Goal: Task Accomplishment & Management: Manage account settings

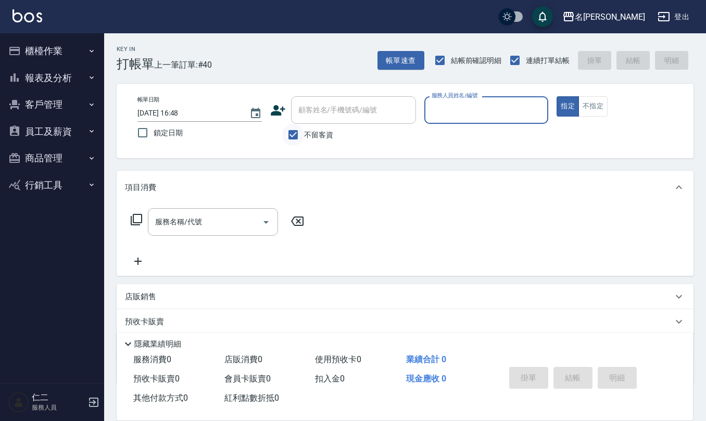
click at [291, 136] on input "不留客資" at bounding box center [293, 135] width 22 height 22
checkbox input "false"
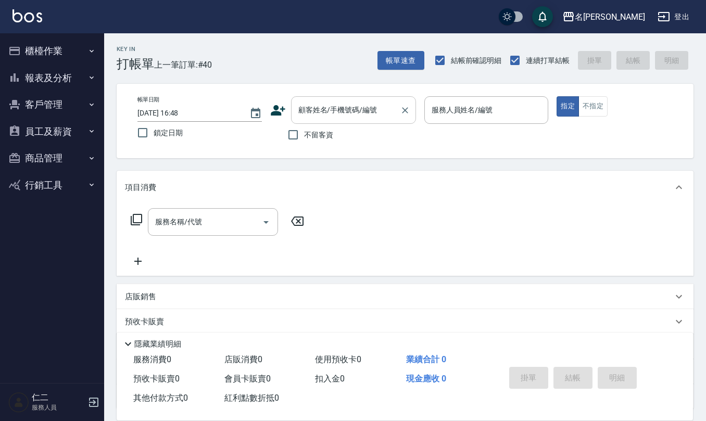
click at [302, 103] on div "顧客姓名/手機號碼/編號 顧客姓名/手機號碼/編號" at bounding box center [353, 110] width 125 height 28
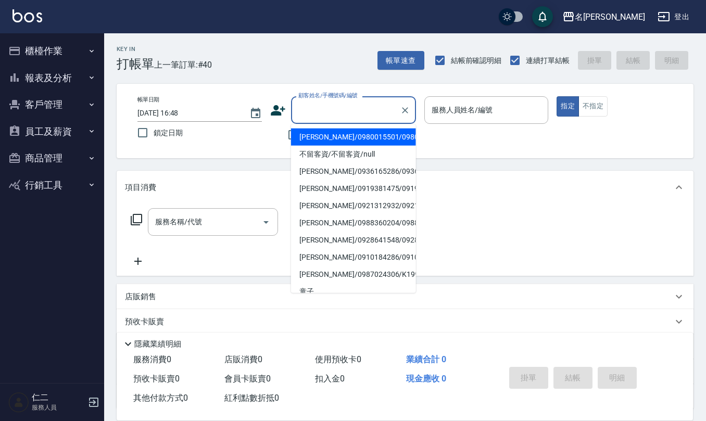
click at [302, 103] on input "顧客姓名/手機號碼/編號" at bounding box center [346, 110] width 100 height 18
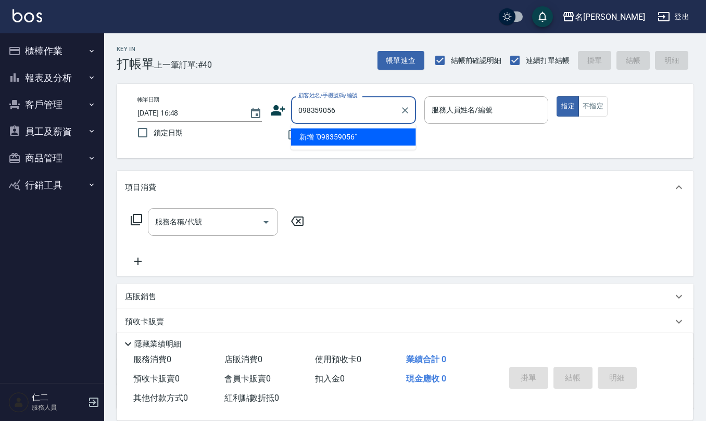
type input "0983590563"
drag, startPoint x: 340, startPoint y: 111, endPoint x: 298, endPoint y: 109, distance: 41.7
click at [298, 109] on input "0983590563" at bounding box center [346, 110] width 100 height 18
click at [278, 115] on icon at bounding box center [278, 110] width 15 height 10
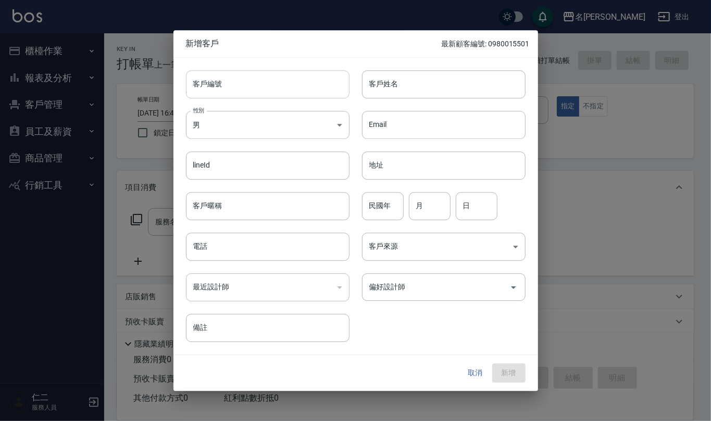
click at [274, 85] on input "客戶編號" at bounding box center [268, 84] width 164 height 28
paste input "0983590563"
type input "0983590563"
click at [291, 245] on input "電話" at bounding box center [268, 247] width 164 height 28
paste input "0983590563"
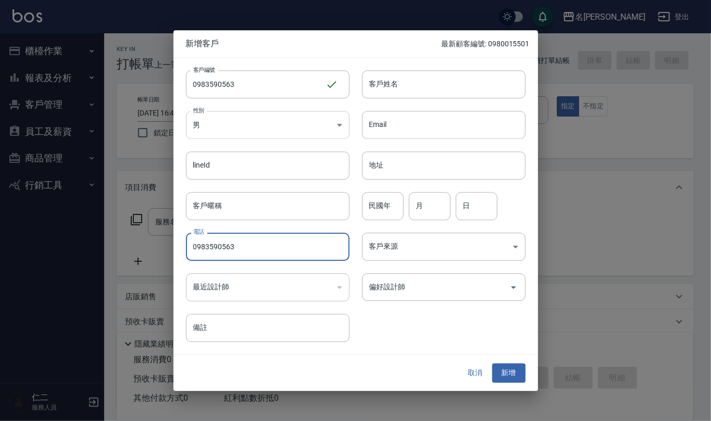
type input "0983590563"
click at [339, 119] on body "名留仁二 登出 櫃檯作業 打帳單 帳單列表 現金收支登錄 材料自購登錄 每日結帳 排班表 報表及分析 報表目錄 店家區間累計表 店家日報表 互助日報表 互助月…" at bounding box center [355, 253] width 711 height 507
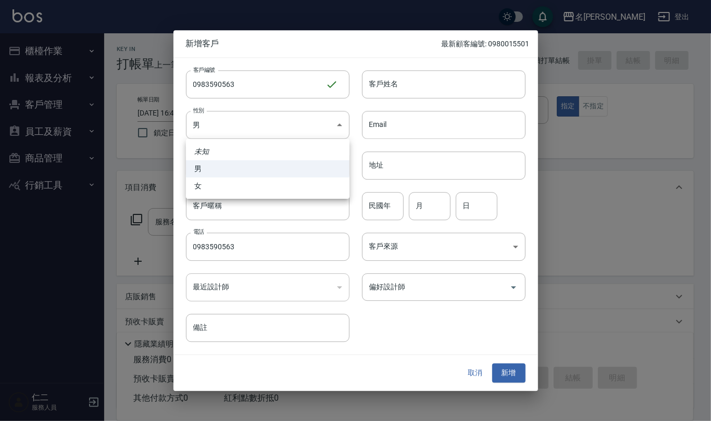
click at [336, 185] on li "女" at bounding box center [268, 186] width 164 height 17
type input "FEMALE"
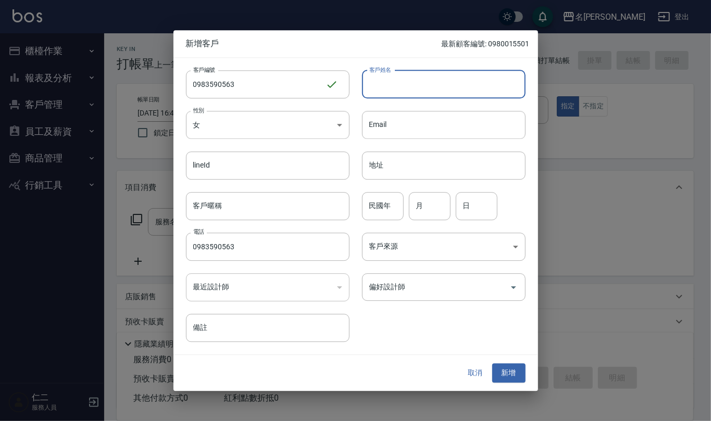
click at [397, 86] on input "客戶姓名" at bounding box center [444, 84] width 164 height 28
type input "譚沛宜"
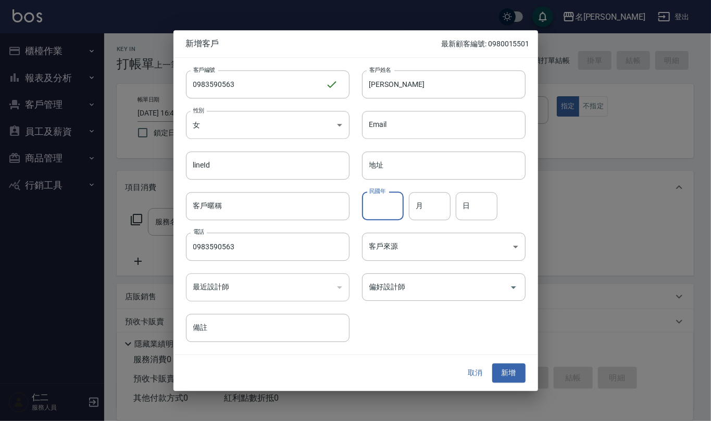
click at [387, 203] on input "民國年" at bounding box center [383, 206] width 42 height 28
type input "72"
type input "04"
type input "11"
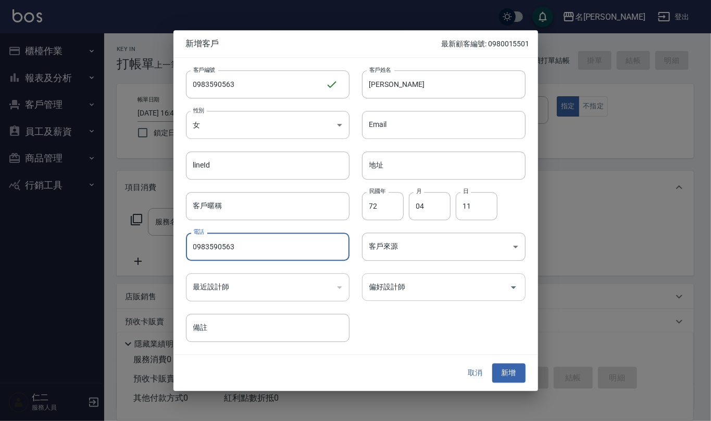
click at [409, 287] on input "偏好設計師" at bounding box center [436, 287] width 139 height 18
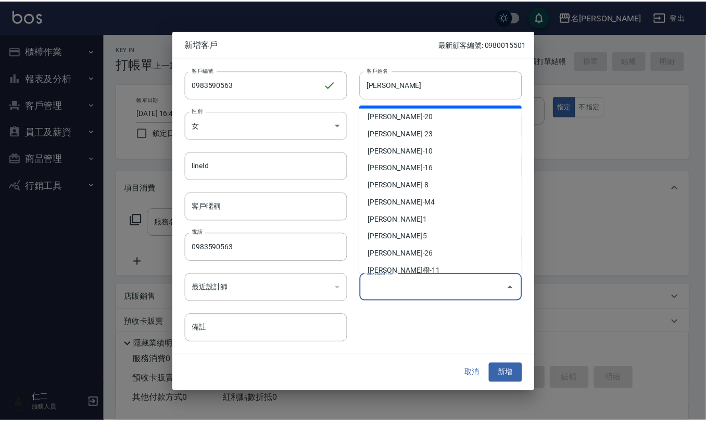
scroll to position [208, 0]
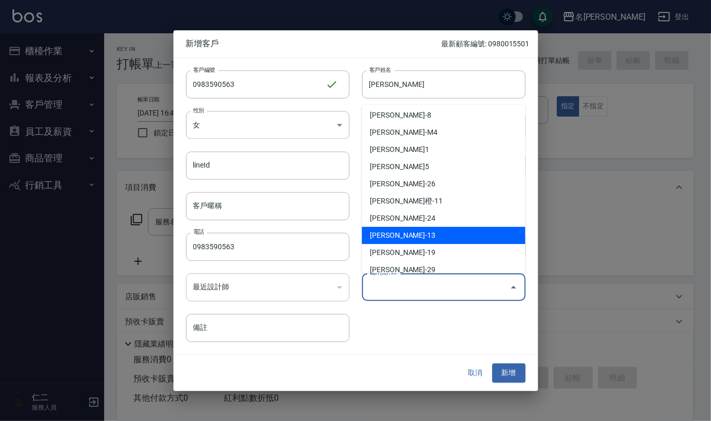
click at [436, 238] on li "蘇亭云-13" at bounding box center [444, 235] width 164 height 17
type input "蘇亭云"
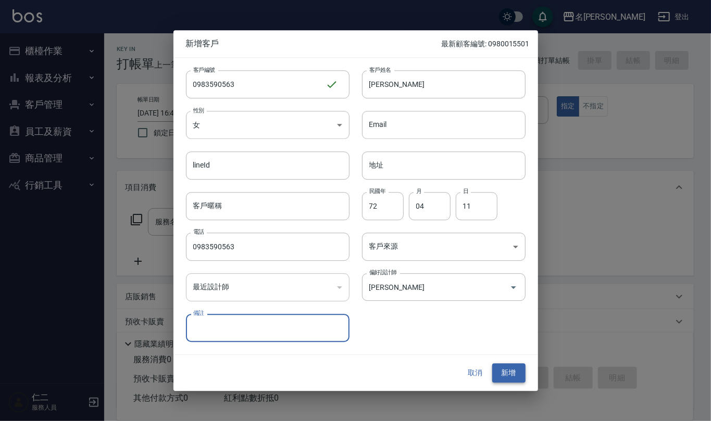
click at [508, 375] on button "新增" at bounding box center [508, 373] width 33 height 19
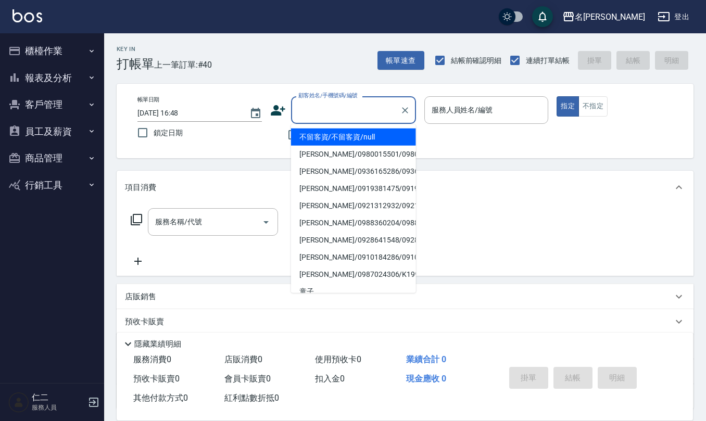
paste input "0983590563"
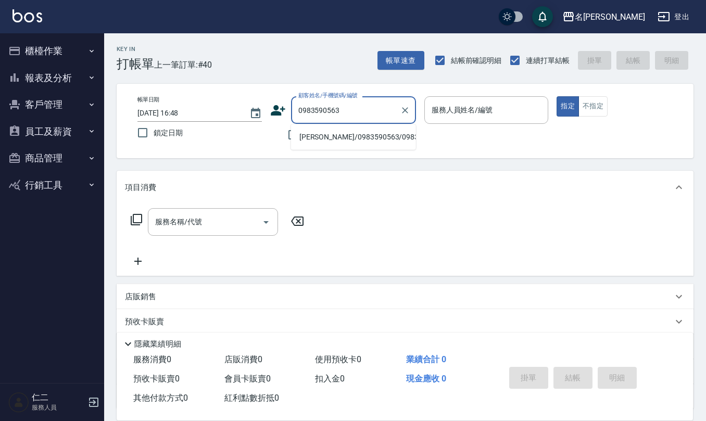
type input "譚沛宜/0983590563/0983590563"
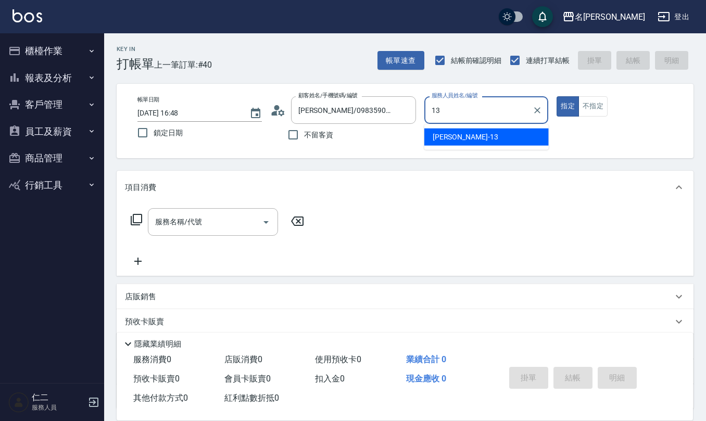
type input "蘇亭云-13"
type button "true"
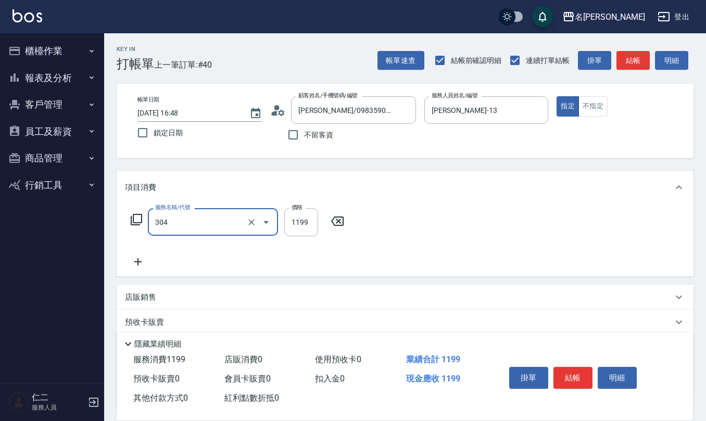
type input "離子燙(特價)(304)"
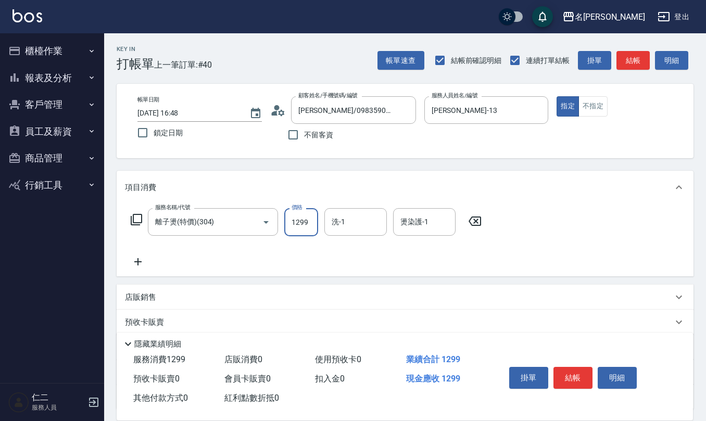
type input "1299"
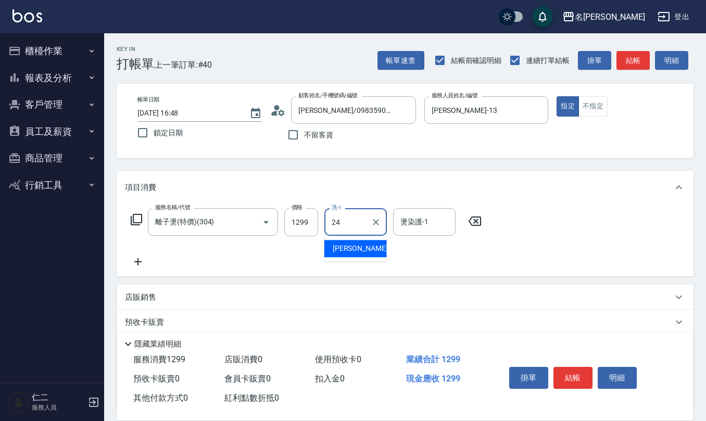
type input "蘇亭云-24"
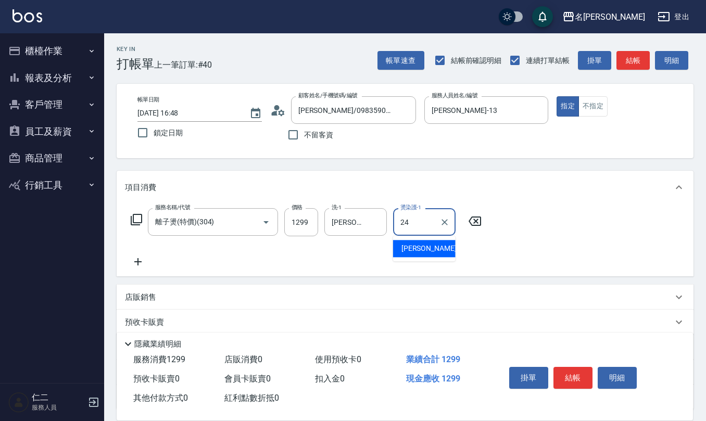
type input "蘇亭云-24"
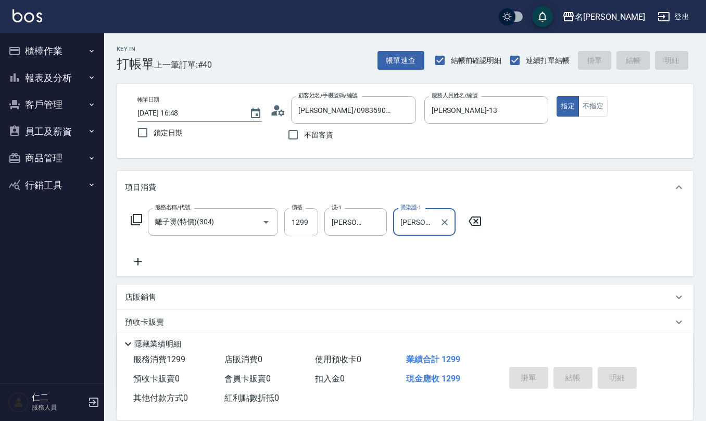
type input "2025/10/13 17:17"
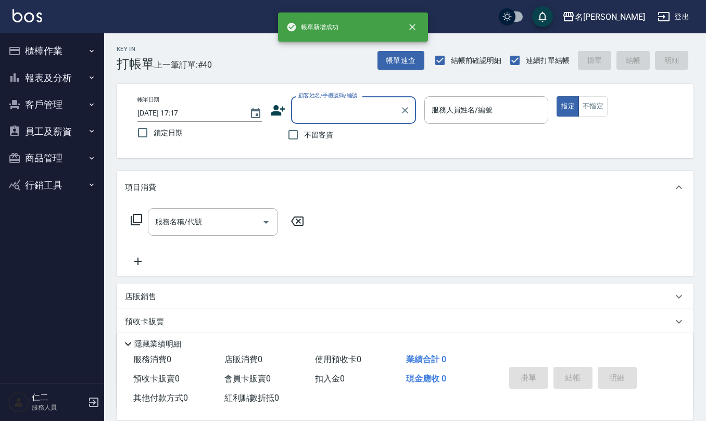
scroll to position [0, 0]
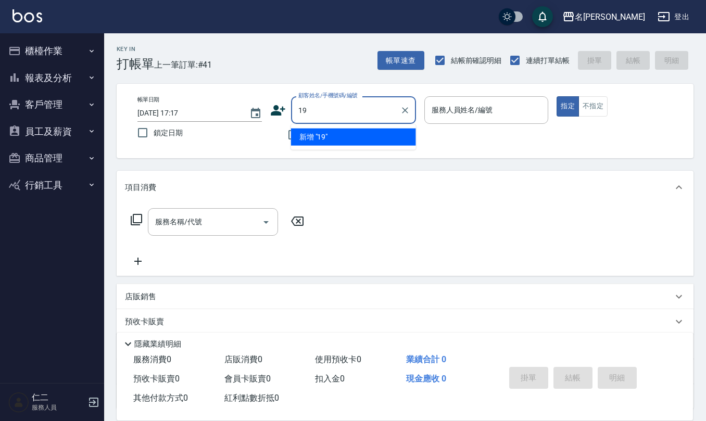
type input "19"
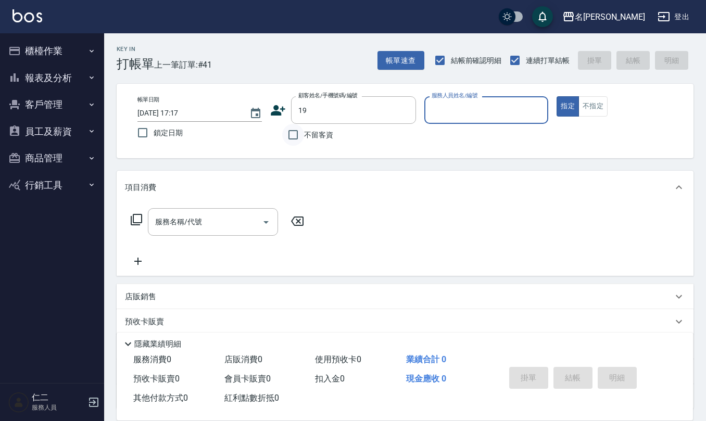
click at [283, 127] on input "不留客資" at bounding box center [293, 135] width 22 height 22
checkbox input "true"
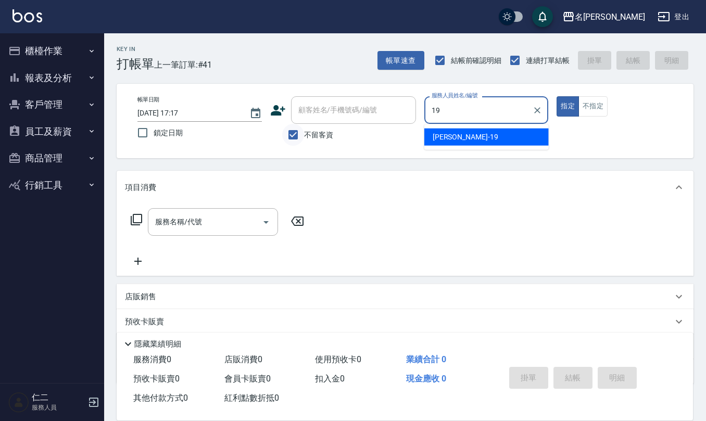
type input "林語涵-19"
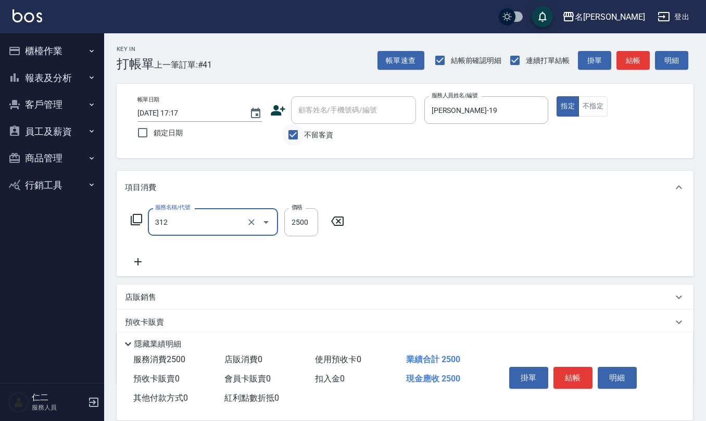
type input "有氧水離子燙2500(312)"
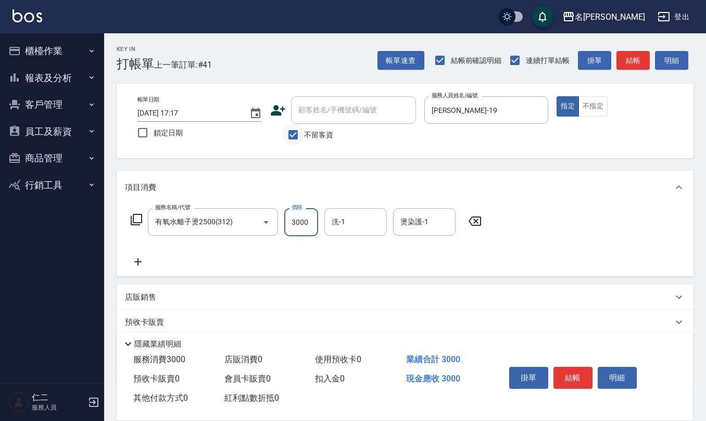
type input "3000"
type input "陳欣妤-26"
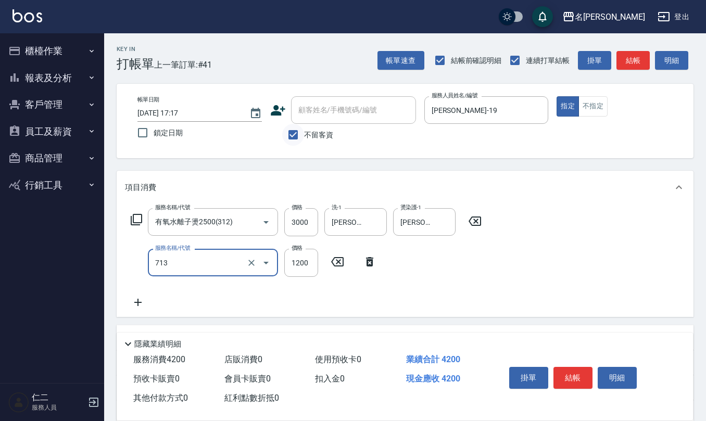
type input "水樣結構式1200(713)"
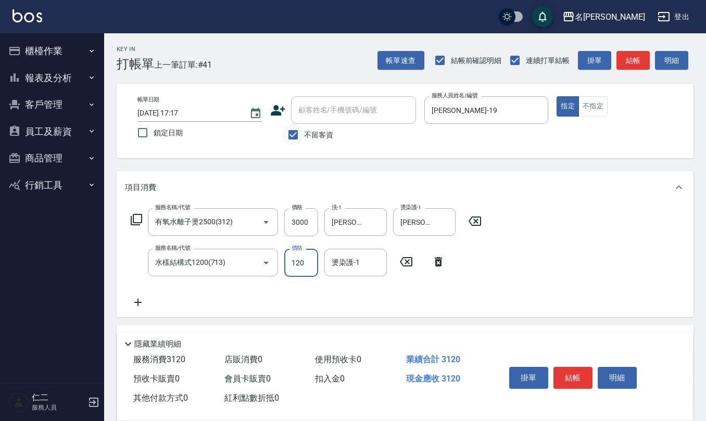
type input "1200"
type input "陳欣妤-26"
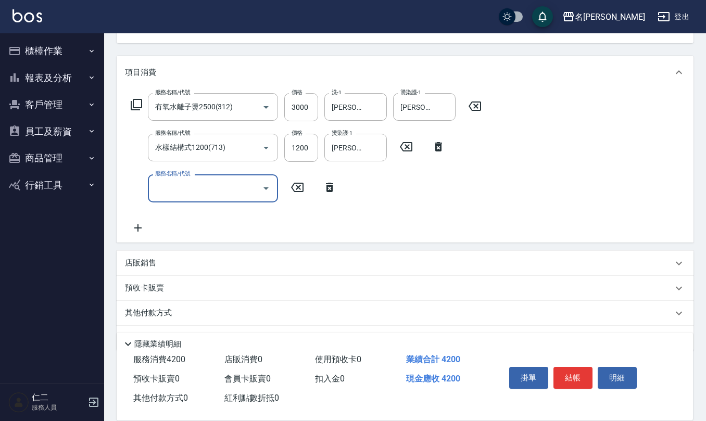
scroll to position [139, 0]
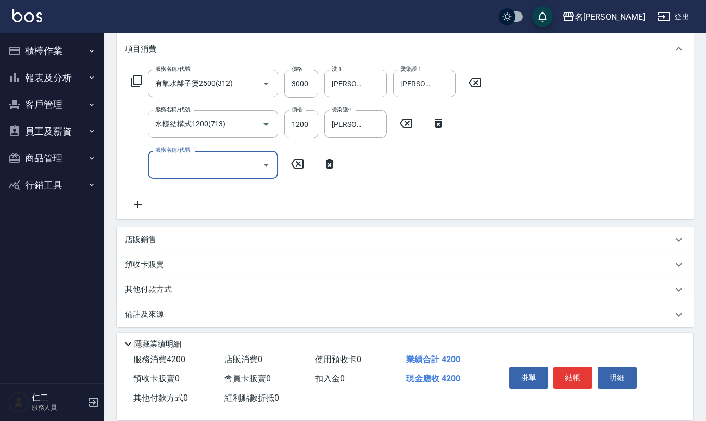
click at [223, 240] on div "店販銷售" at bounding box center [399, 239] width 548 height 11
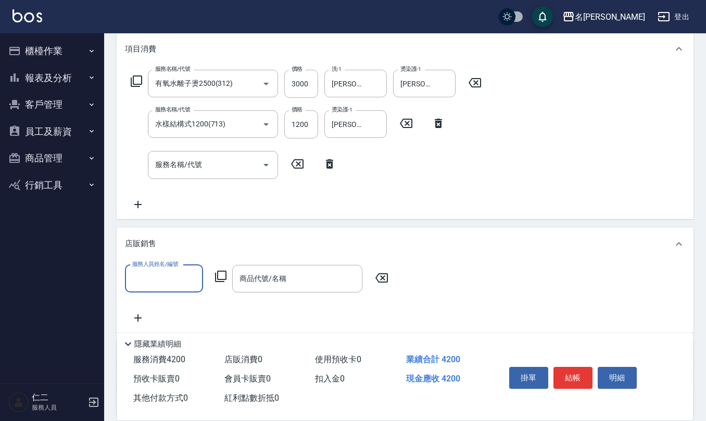
scroll to position [0, 0]
type input "林語涵-19"
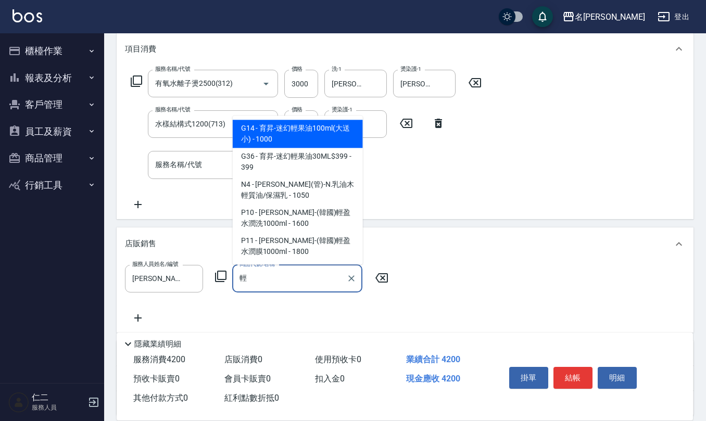
type input "育昇-迷幻輕果油100ml(大送小)"
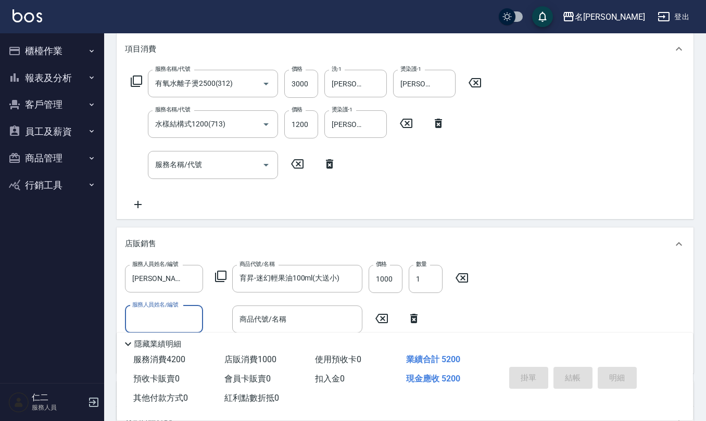
type input "2025/10/13 17:18"
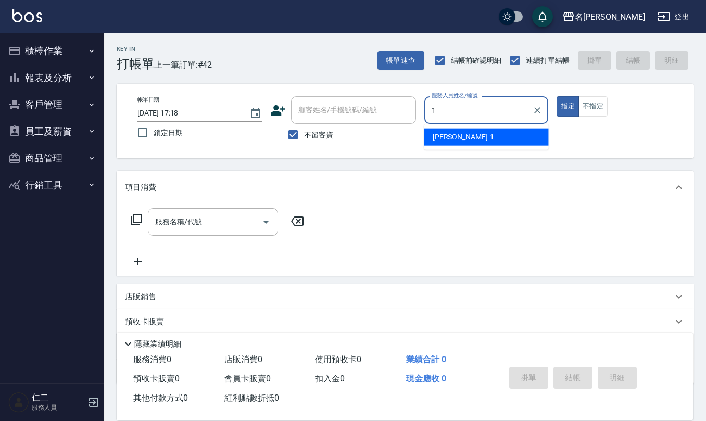
type input "蔡桂如-1"
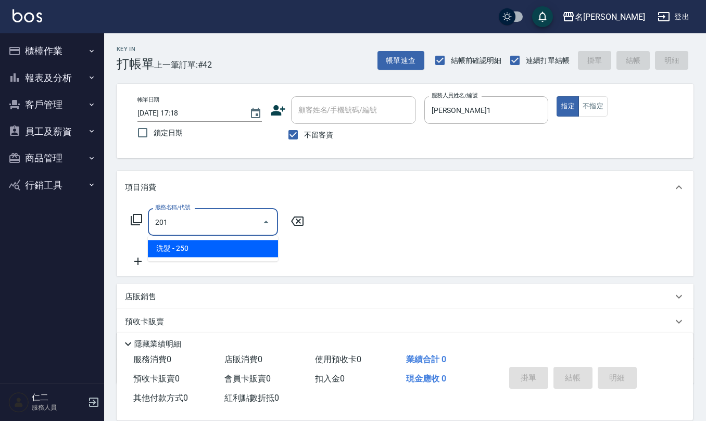
type input "洗髮(201)"
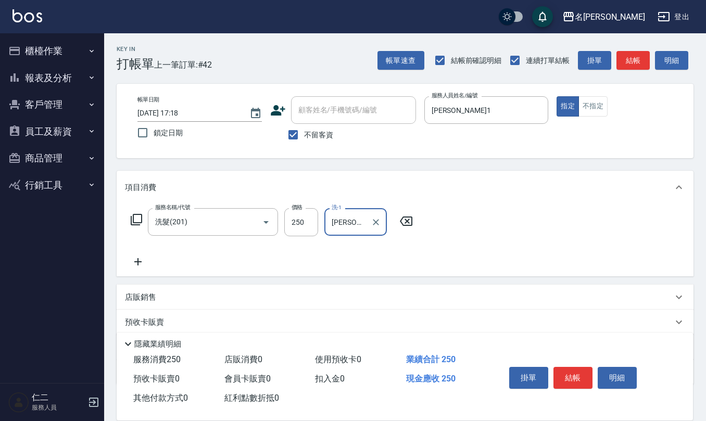
type input "陳柏暽-28"
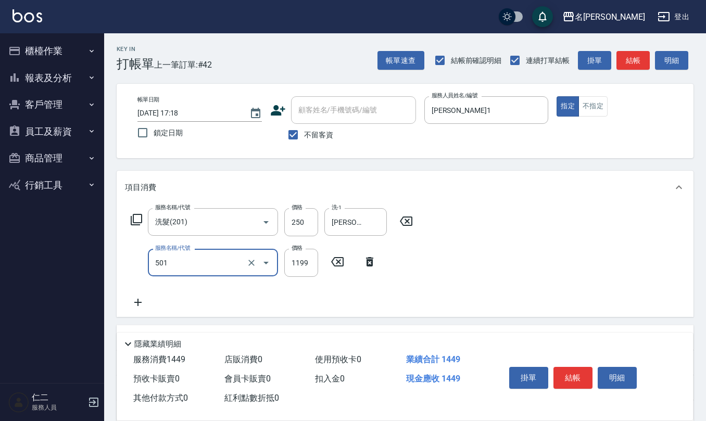
type input "染髮(501)"
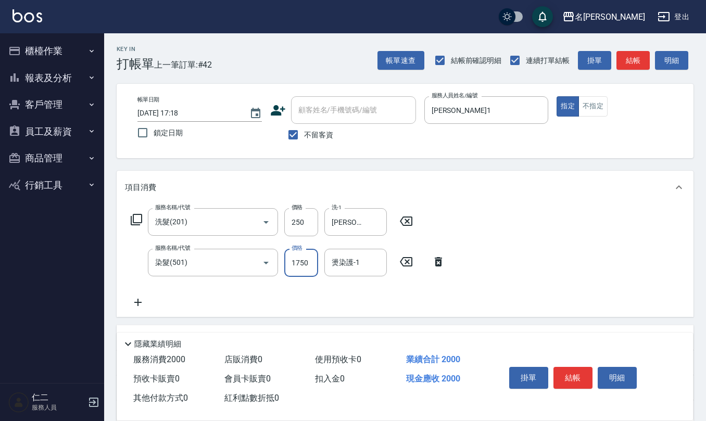
type input "1750"
type input "陳柏暽-28"
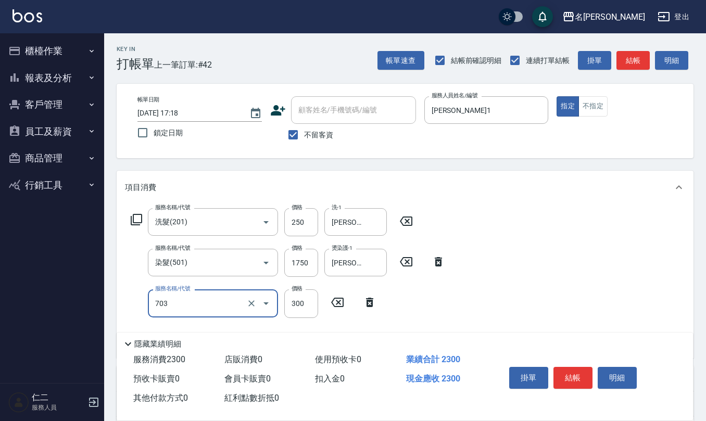
type input "(1236)設計師(703)"
type input "500"
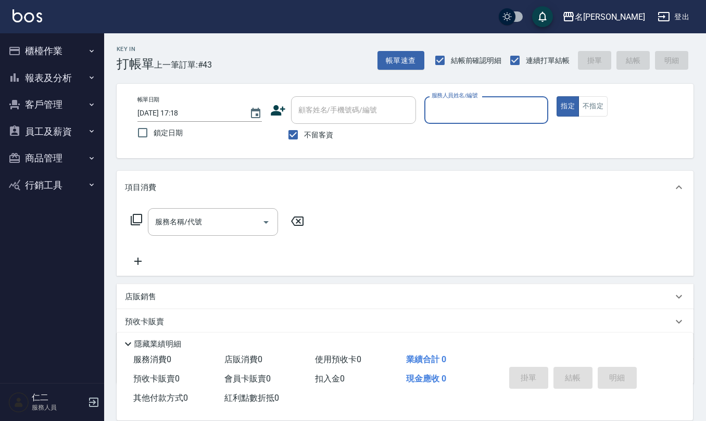
click at [93, 49] on icon "button" at bounding box center [91, 51] width 8 height 8
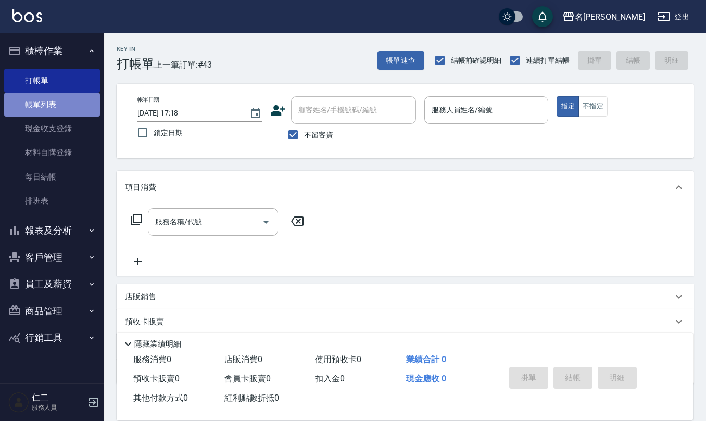
click at [59, 99] on link "帳單列表" at bounding box center [52, 105] width 96 height 24
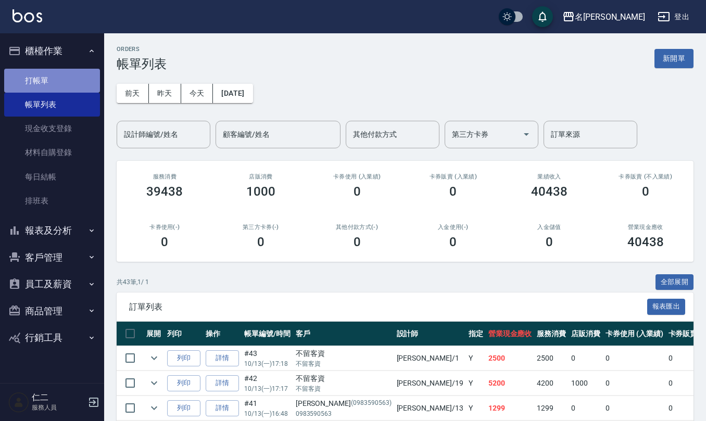
click at [68, 73] on link "打帳單" at bounding box center [52, 81] width 96 height 24
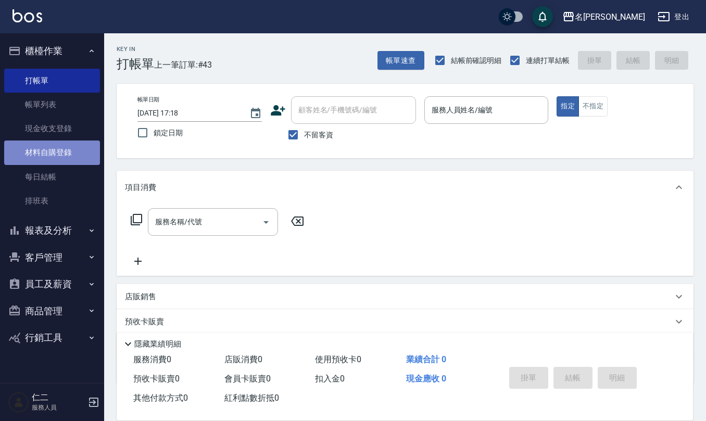
click at [75, 148] on link "材料自購登錄" at bounding box center [52, 153] width 96 height 24
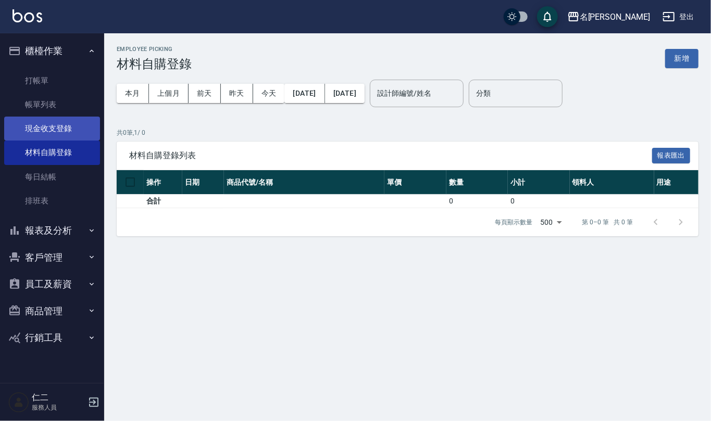
click at [86, 126] on link "現金收支登錄" at bounding box center [52, 129] width 96 height 24
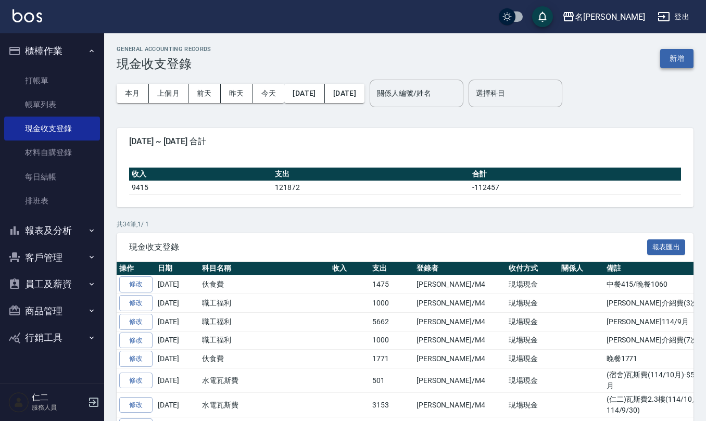
click at [680, 57] on button "新增" at bounding box center [676, 58] width 33 height 19
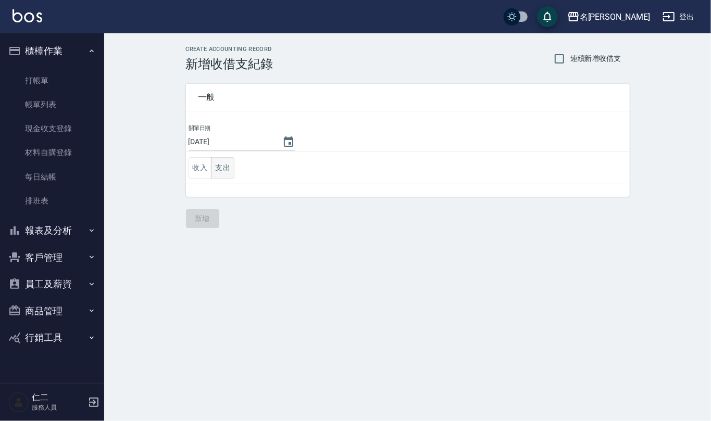
click at [228, 169] on button "支出" at bounding box center [222, 167] width 23 height 21
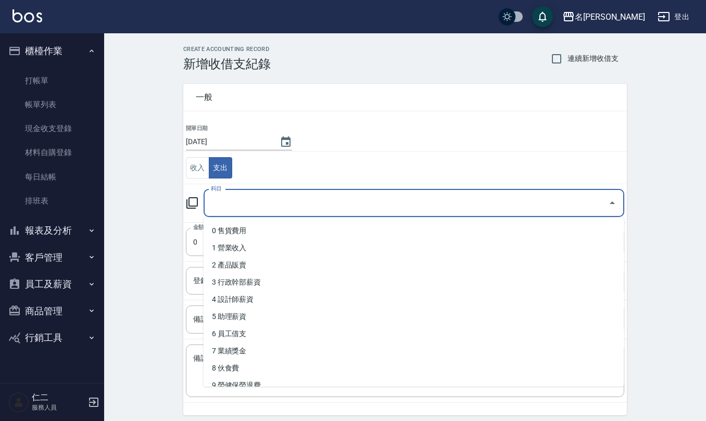
click at [227, 202] on input "科目" at bounding box center [406, 203] width 396 height 18
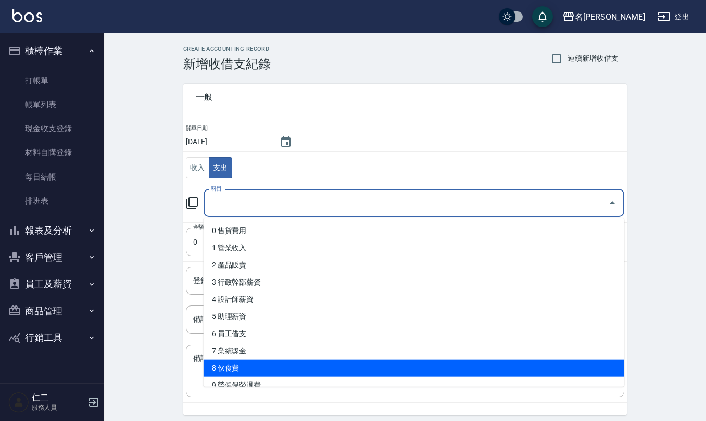
click at [223, 361] on li "8 伙食費" at bounding box center [414, 368] width 421 height 17
type input "8 伙食費"
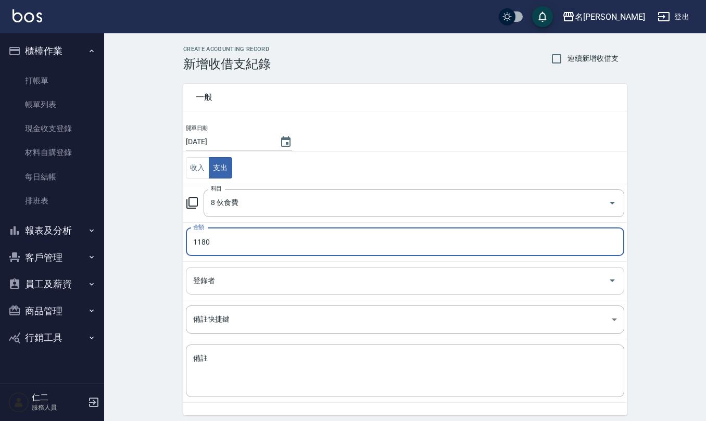
type input "1180"
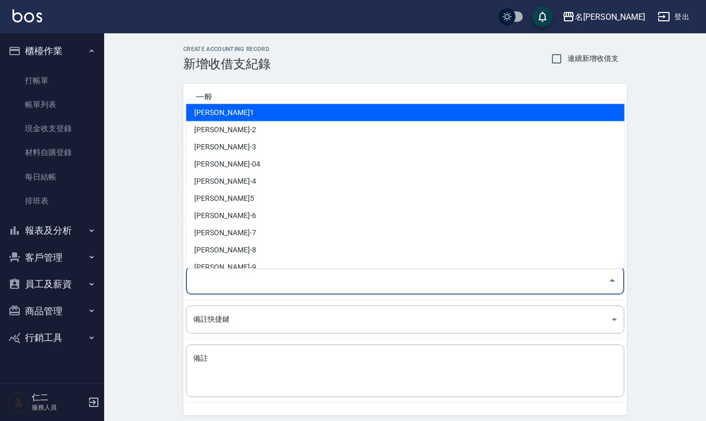
click at [219, 284] on input "登錄者" at bounding box center [397, 281] width 413 height 18
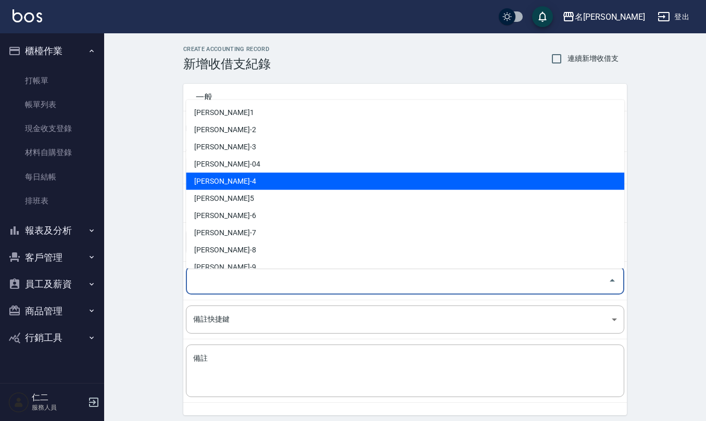
click at [248, 180] on li "陳章義-4" at bounding box center [405, 181] width 438 height 17
type input "陳章義-4"
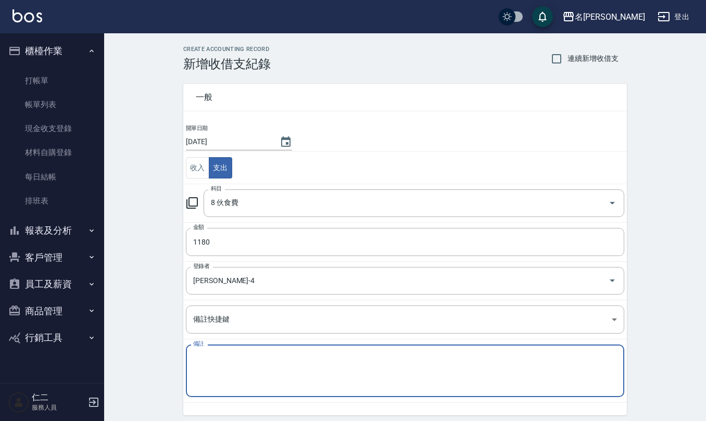
click at [248, 372] on textarea "備註" at bounding box center [405, 371] width 424 height 35
type textarea "j"
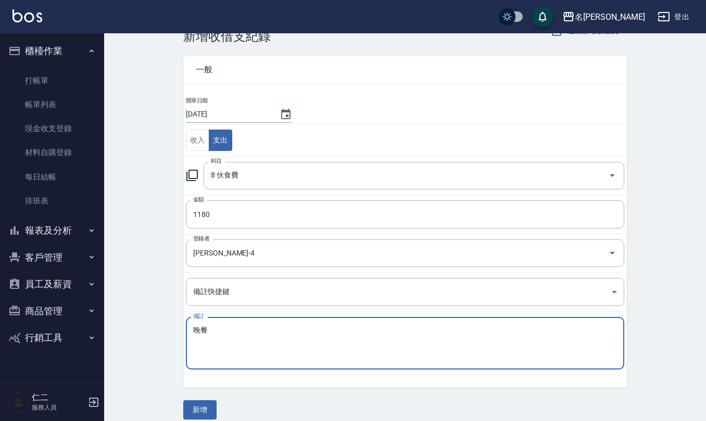
scroll to position [40, 0]
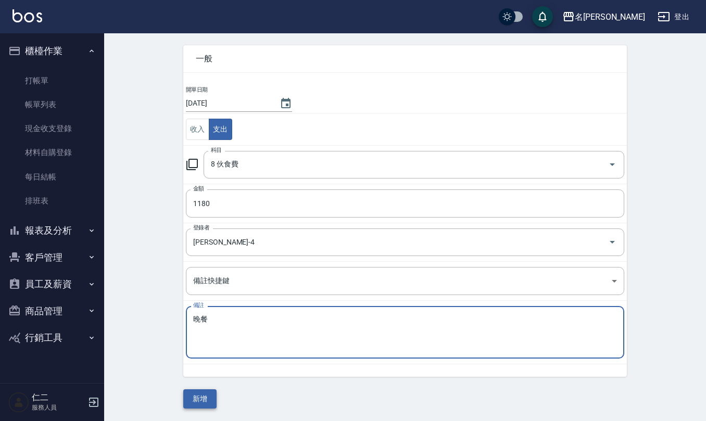
type textarea "晚餐"
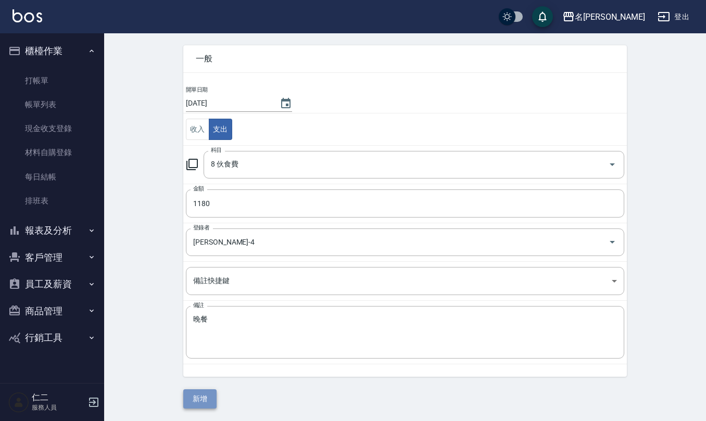
click at [199, 400] on button "新增" at bounding box center [199, 398] width 33 height 19
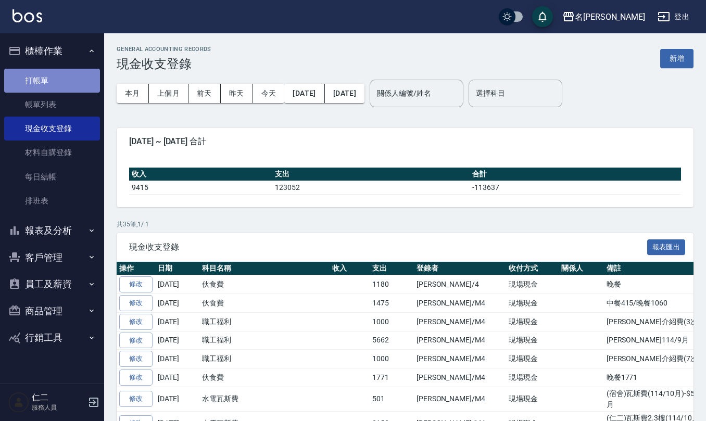
click at [78, 76] on link "打帳單" at bounding box center [52, 81] width 96 height 24
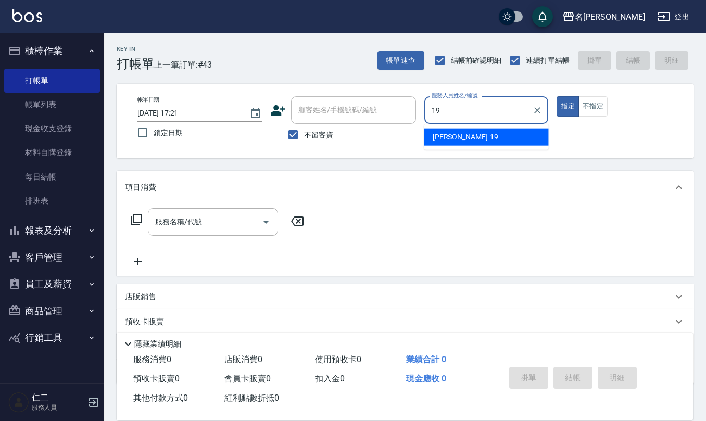
type input "林語涵-19"
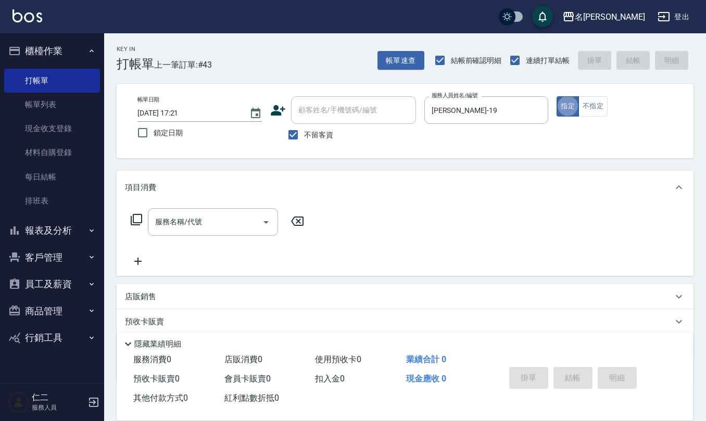
type button "true"
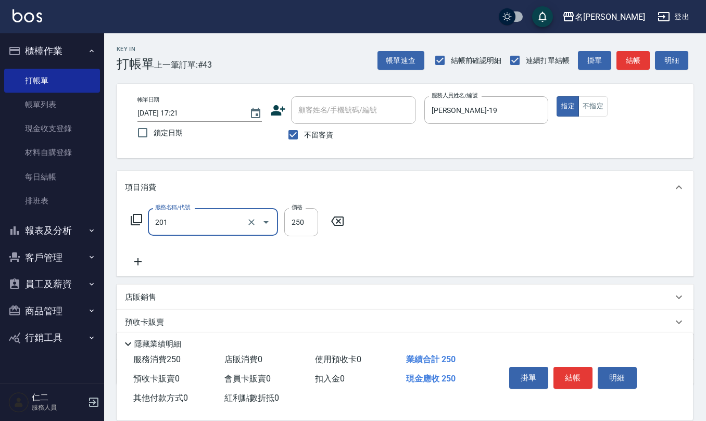
type input "洗髮(201)"
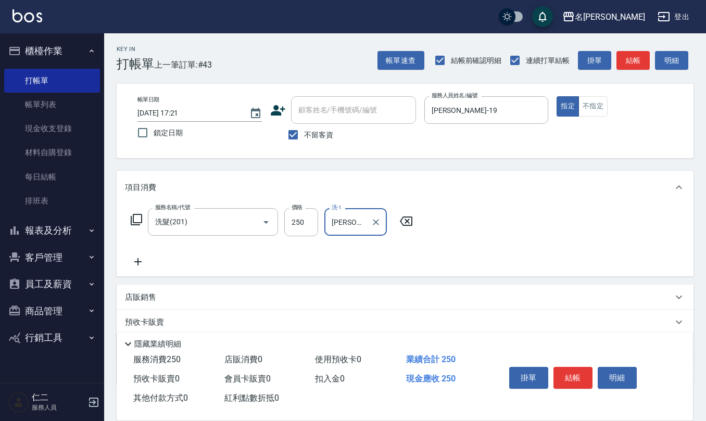
type input "竹儀-33"
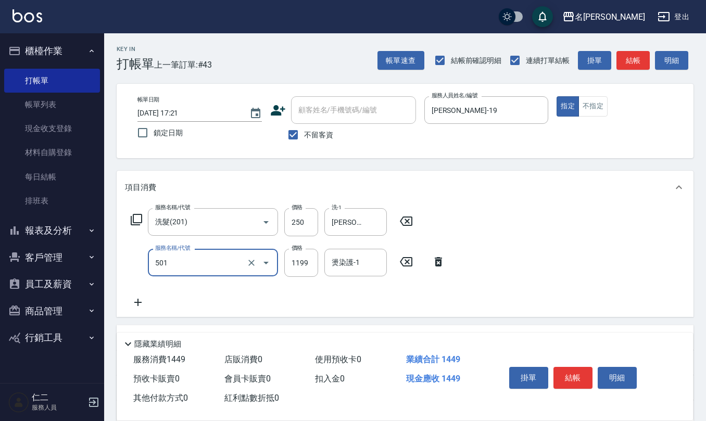
type input "染髮(501)"
type input "1800"
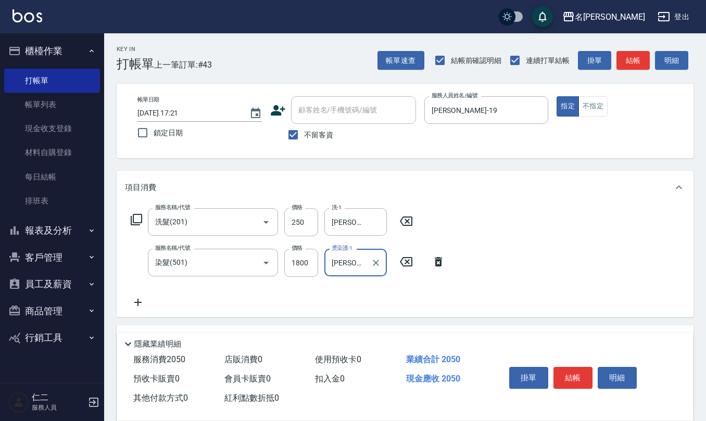
type input "竹儀-33"
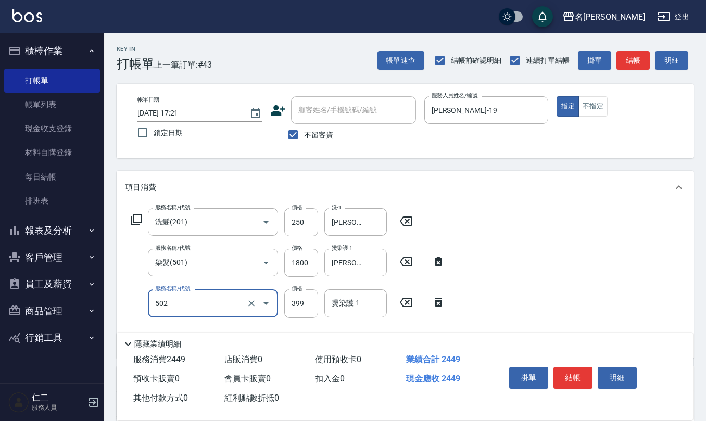
type input "挑染5束399(502)"
type input "1700"
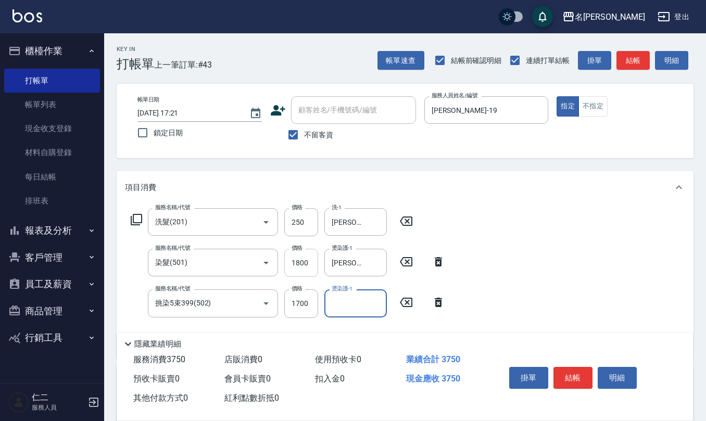
click at [307, 263] on input "1800" at bounding box center [301, 263] width 34 height 28
type input "3500"
click at [406, 305] on icon at bounding box center [406, 302] width 26 height 12
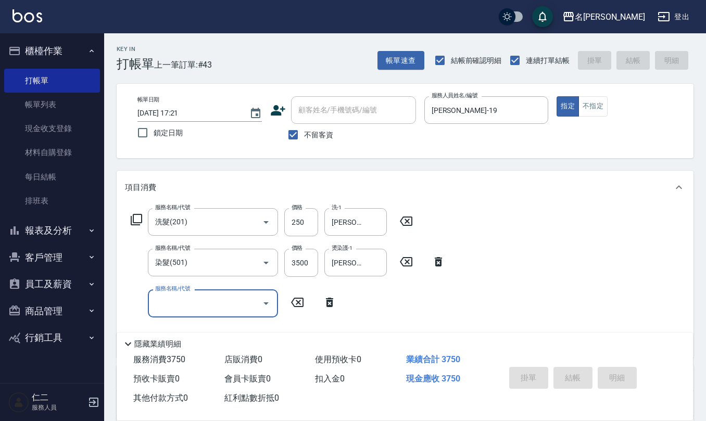
type input "2025/10/13 17:25"
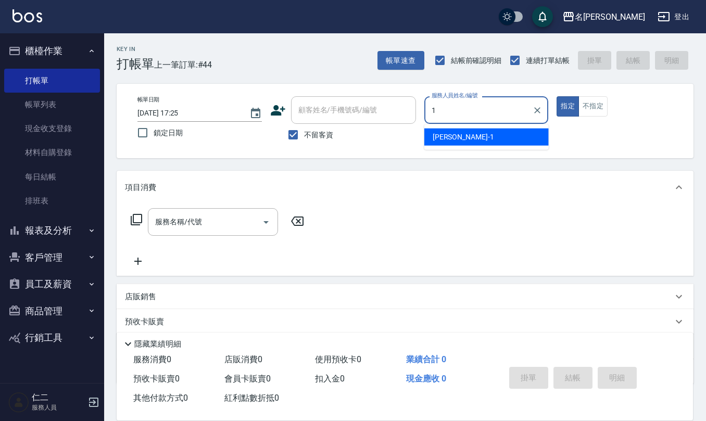
type input "蔡桂如-1"
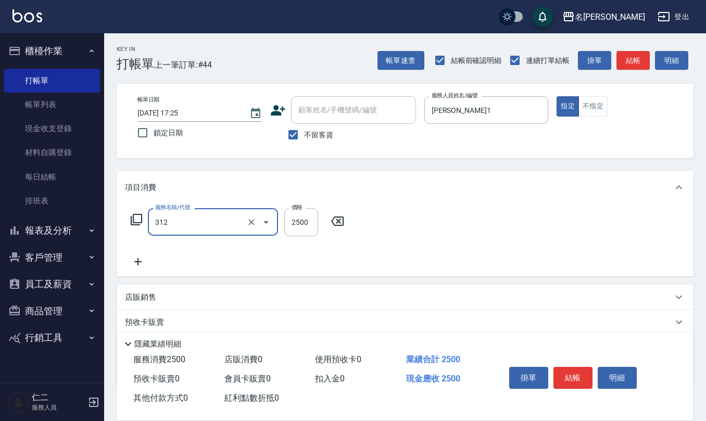
type input "有氧水離子燙2500(312)"
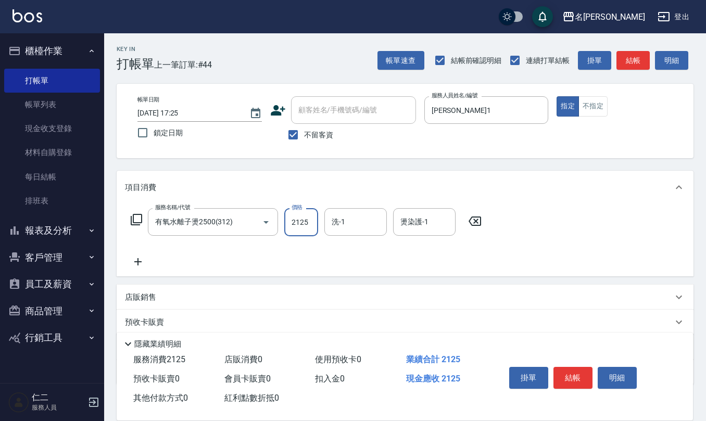
type input "2125"
type input "陳柏暽-28"
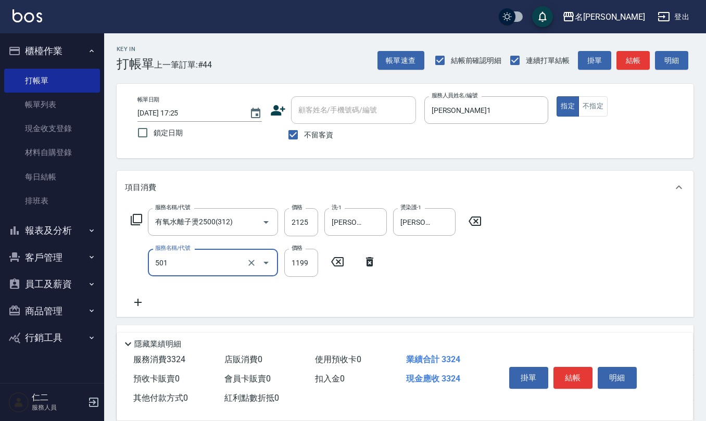
type input "染髮(501)"
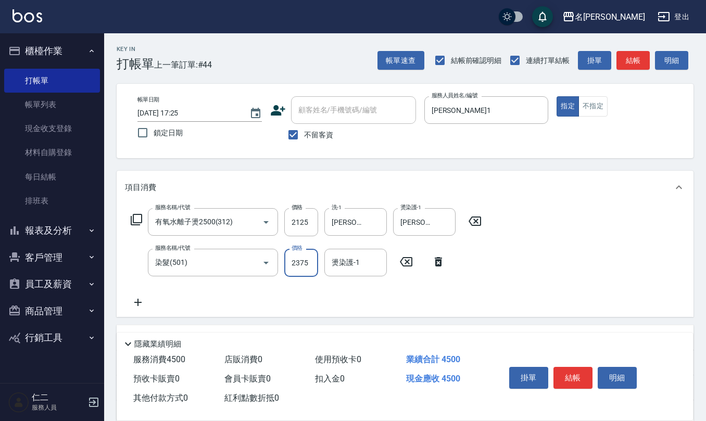
type input "2375"
type input "陳柏暽-28"
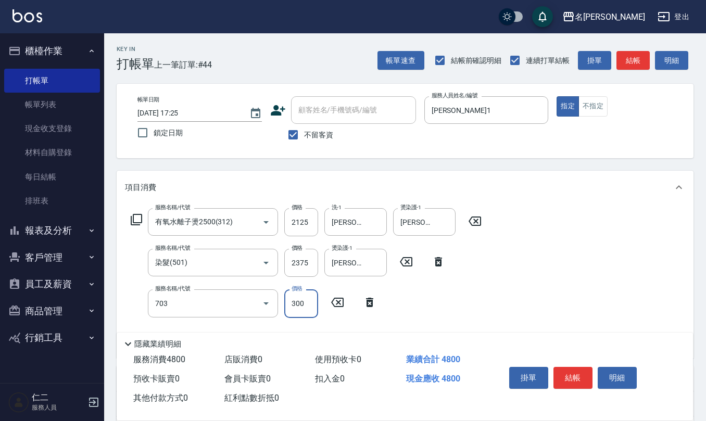
type input "(1236)設計師(703)"
type input "500"
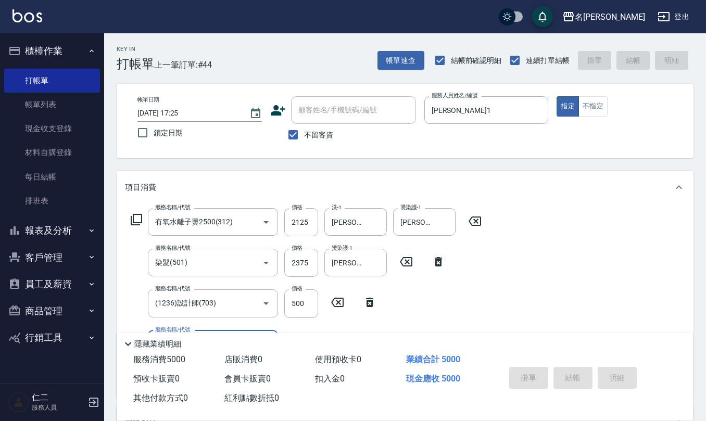
type input "2025/10/13 17:27"
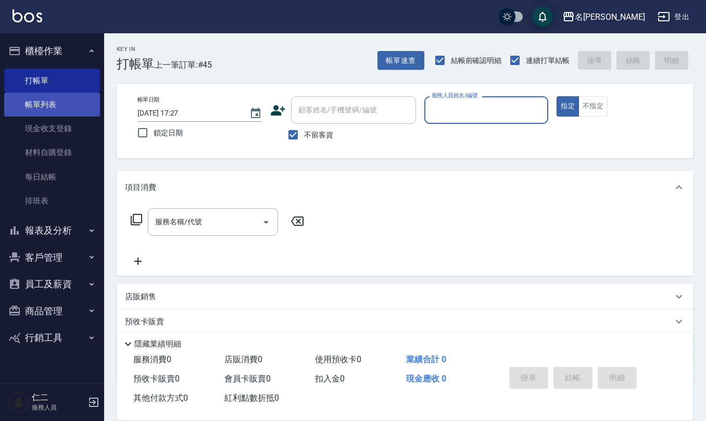
click at [49, 96] on link "帳單列表" at bounding box center [52, 105] width 96 height 24
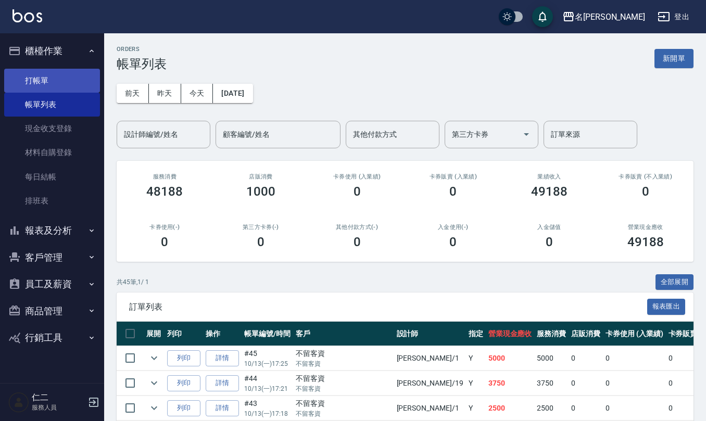
click at [50, 78] on link "打帳單" at bounding box center [52, 81] width 96 height 24
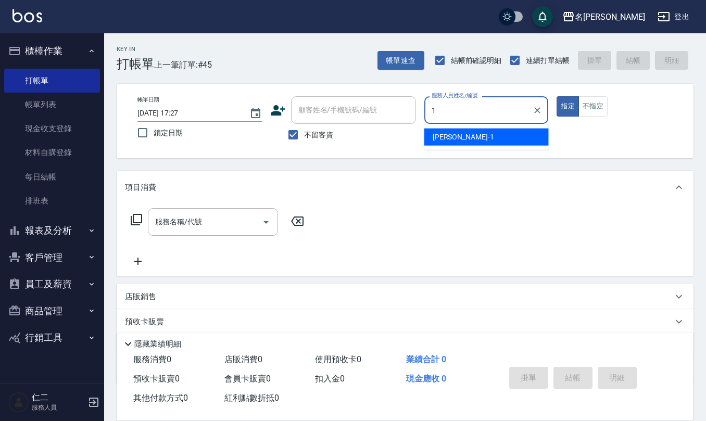
type input "蔡桂如-1"
type button "true"
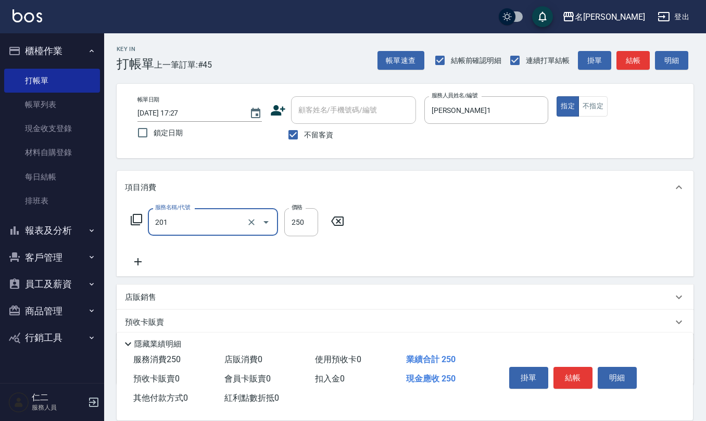
type input "洗髮(201)"
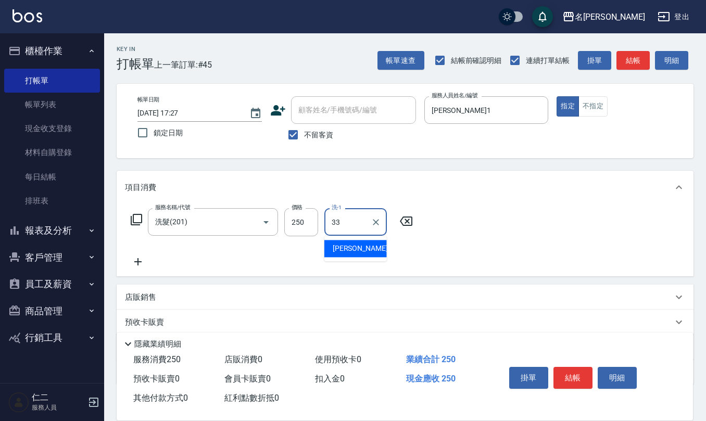
type input "竹儀-33"
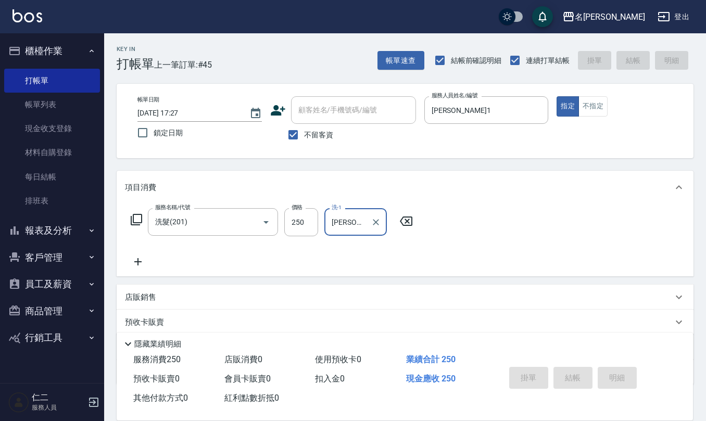
type input "2025/10/13 17:32"
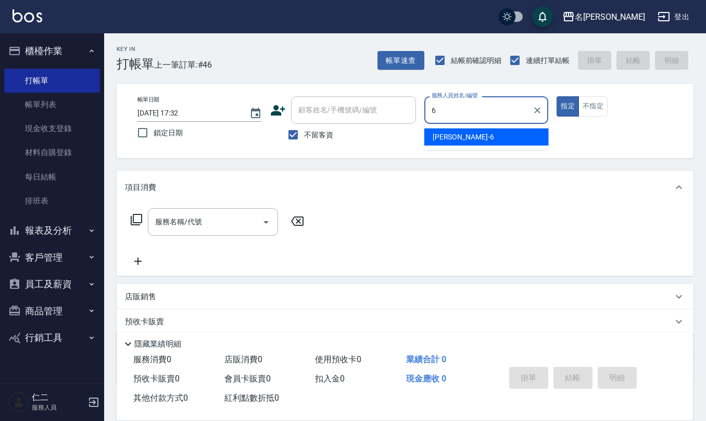
type input "吳淑文-6"
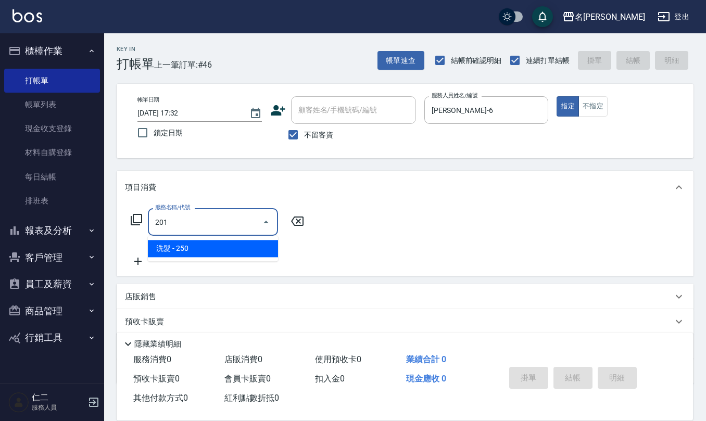
type input "洗髮(201)"
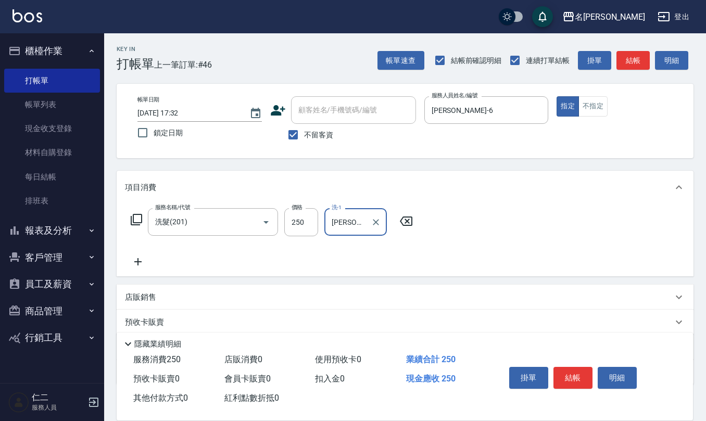
type input "陳文進-29"
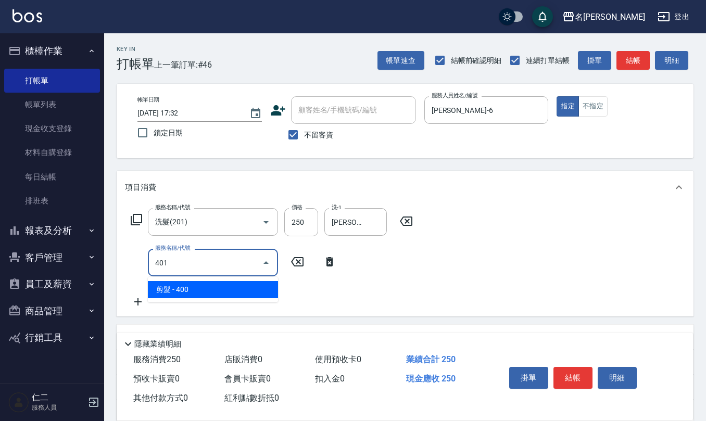
type input "剪髮(401)"
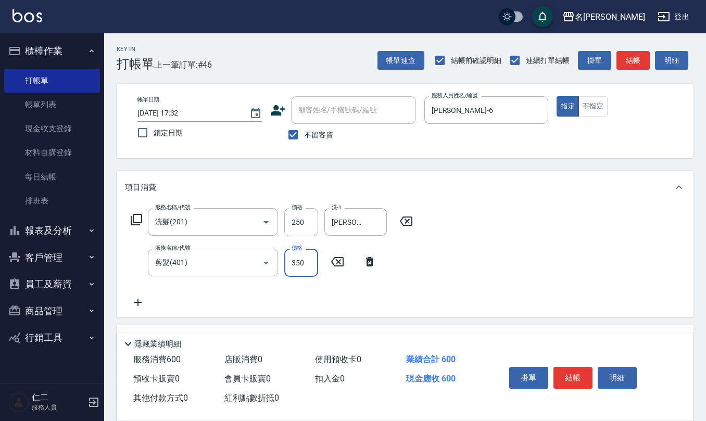
type input "350"
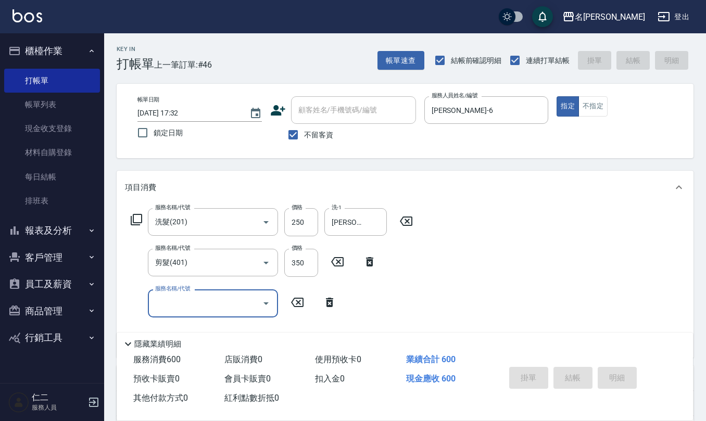
type input "2025/10/13 17:33"
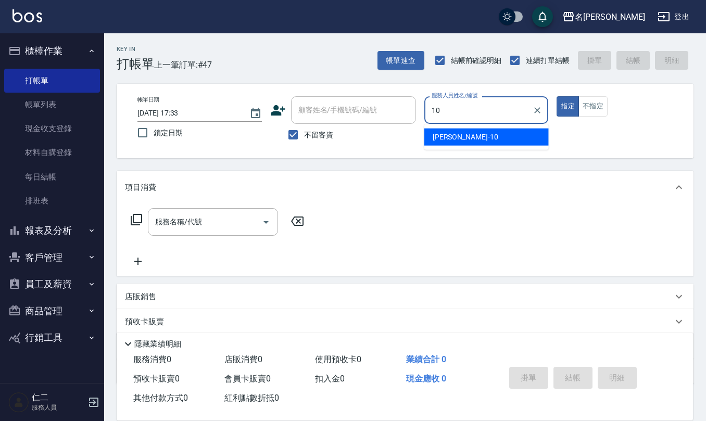
type input "胡淑雲-10"
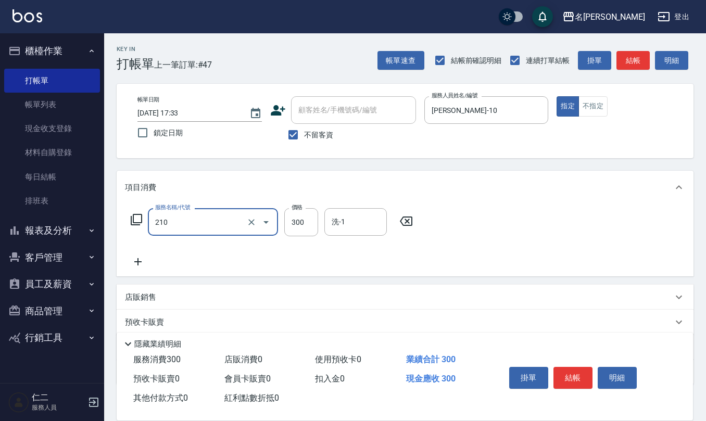
type input "歐娜洗髮精(210)"
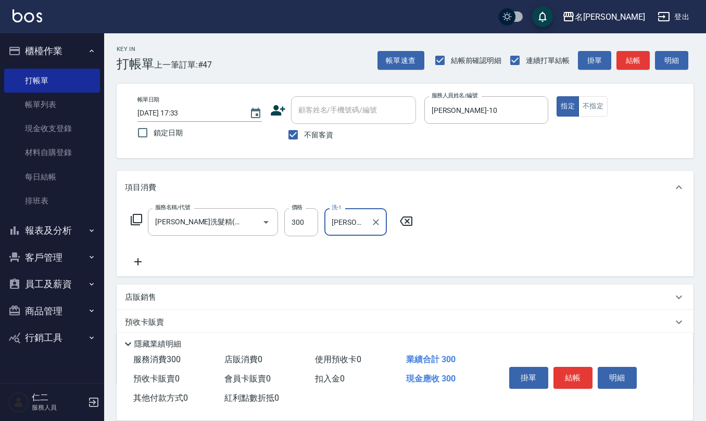
type input "陳欣妤-26"
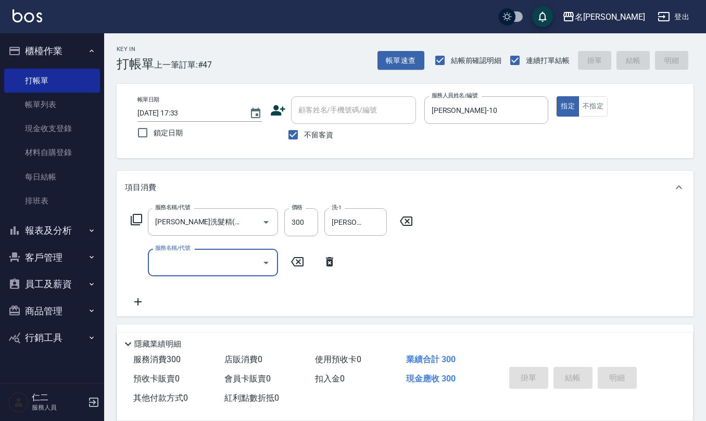
type input "2025/10/13 17:43"
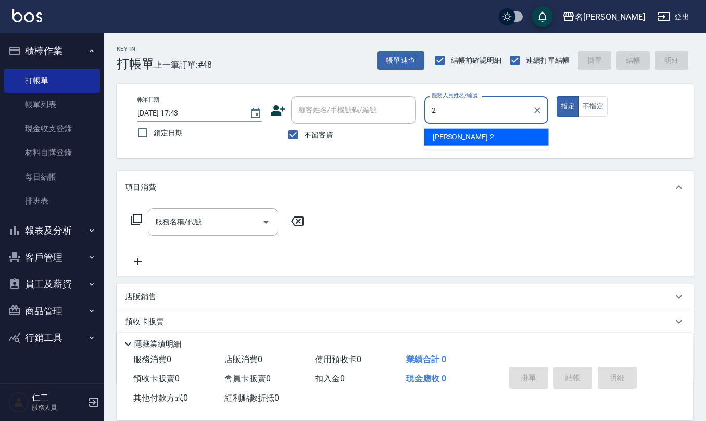
type input "黃慧敏-2"
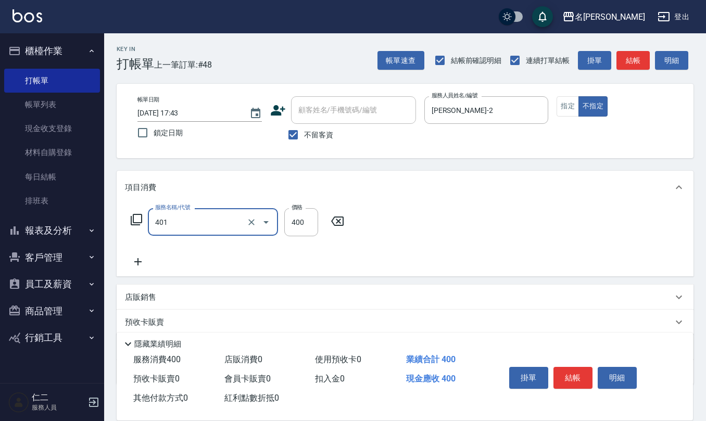
type input "剪髮(401)"
type input "150"
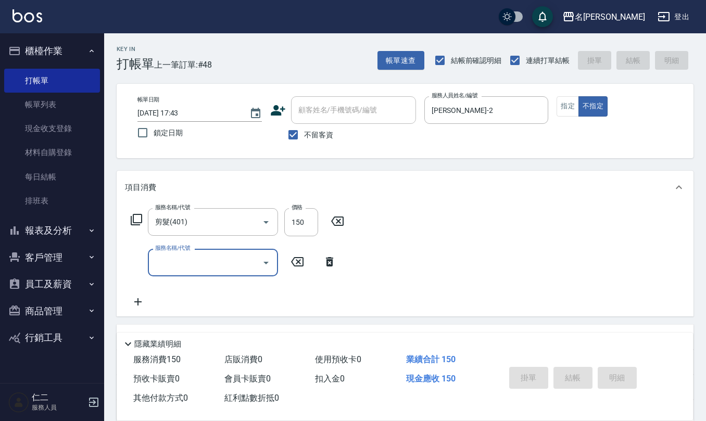
type input "2025/10/13 17:45"
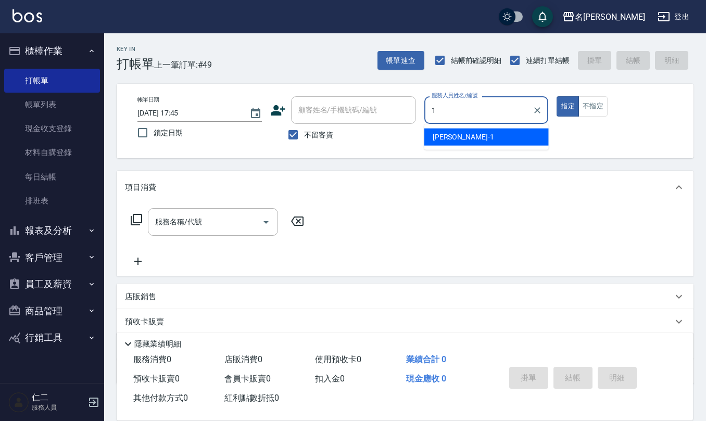
type input "蔡桂如-1"
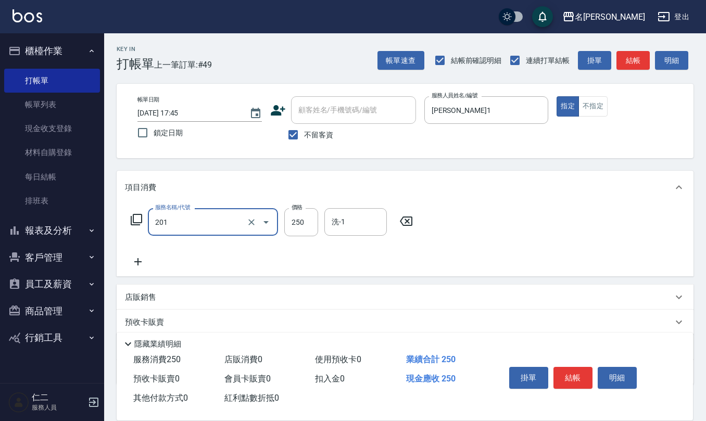
type input "洗髮(201)"
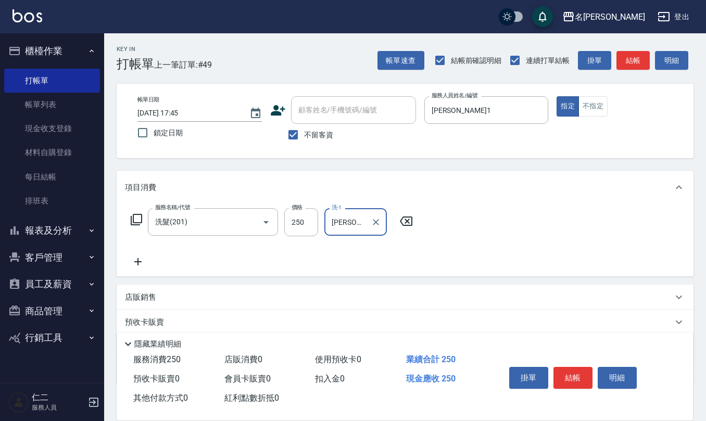
type input "陳欣妤-26"
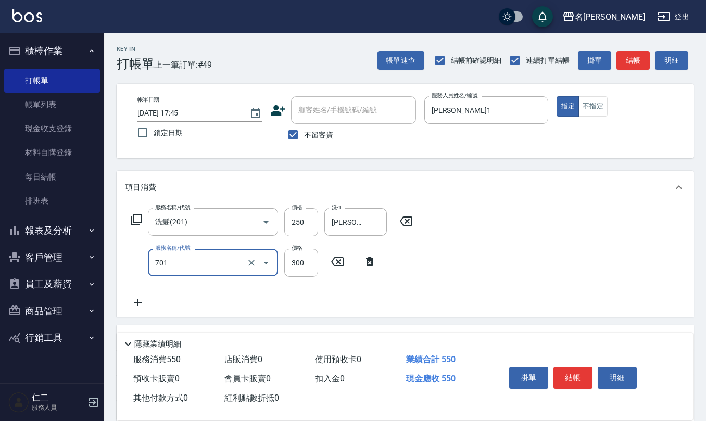
type input "自備護髮(701)"
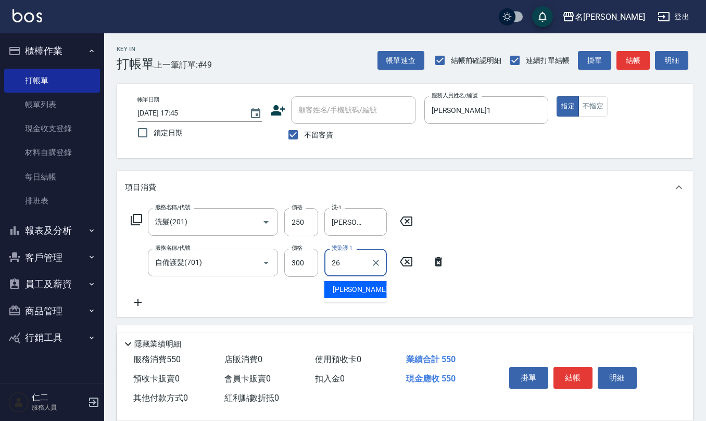
type input "陳欣妤-26"
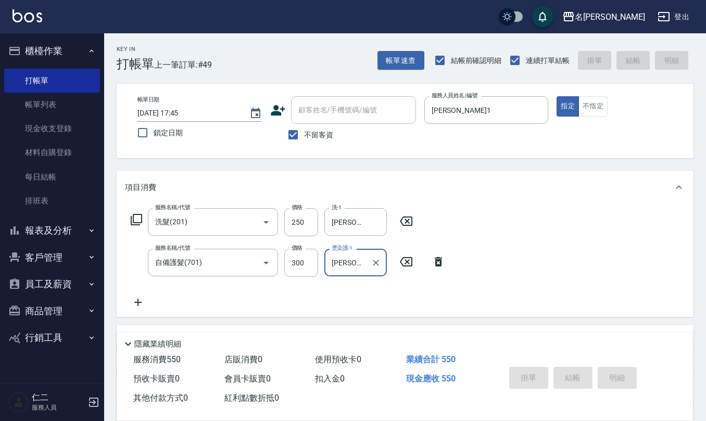
type input "2025/10/13 17:48"
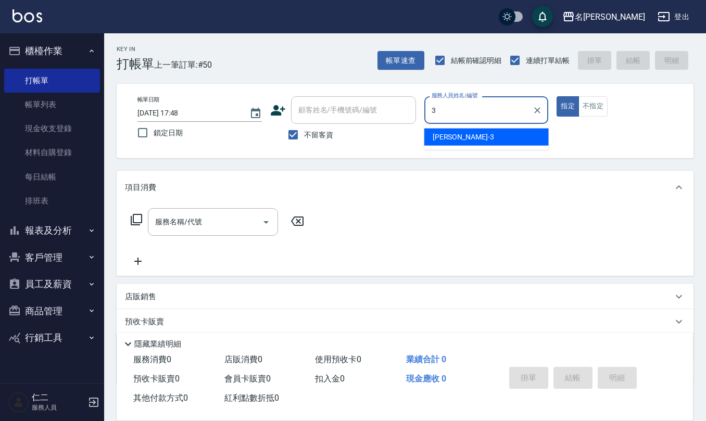
type input "陳旅玨-3"
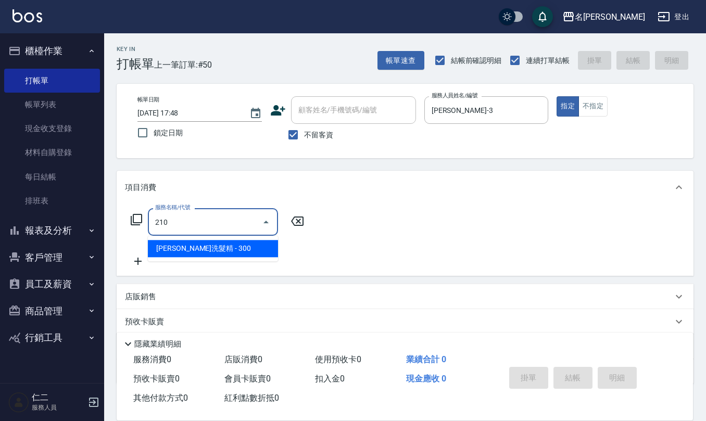
type input "歐娜洗髮精(210)"
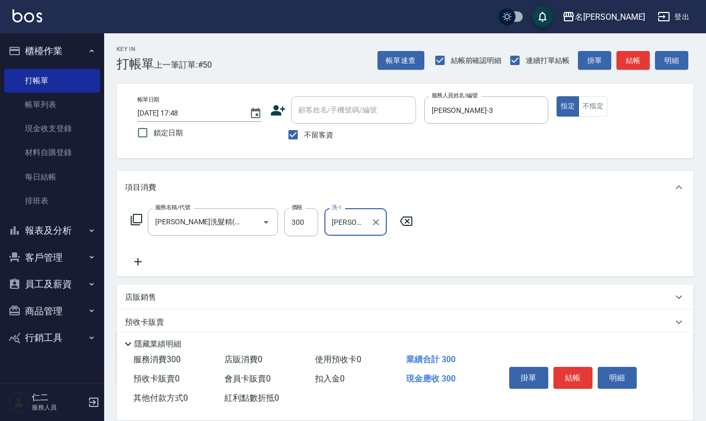
type input "葉冠佑-32"
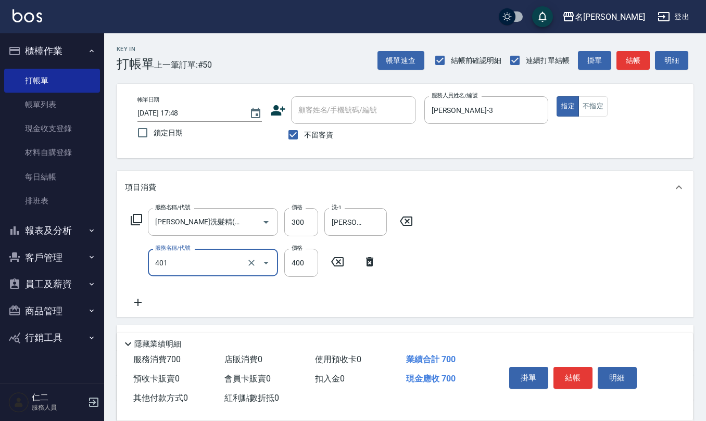
type input "剪髮(401)"
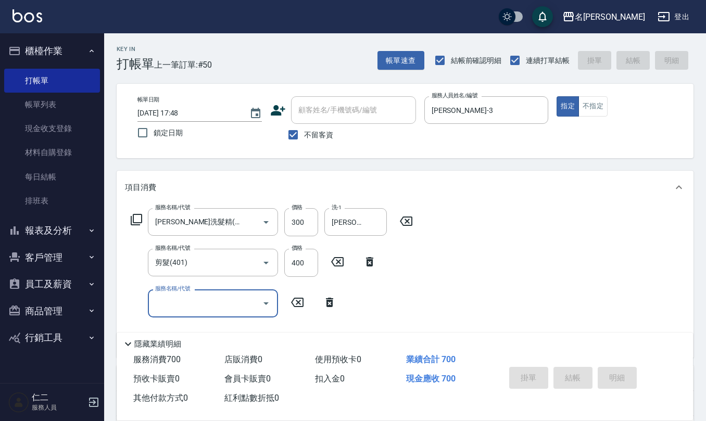
type input "2025/10/13 17:50"
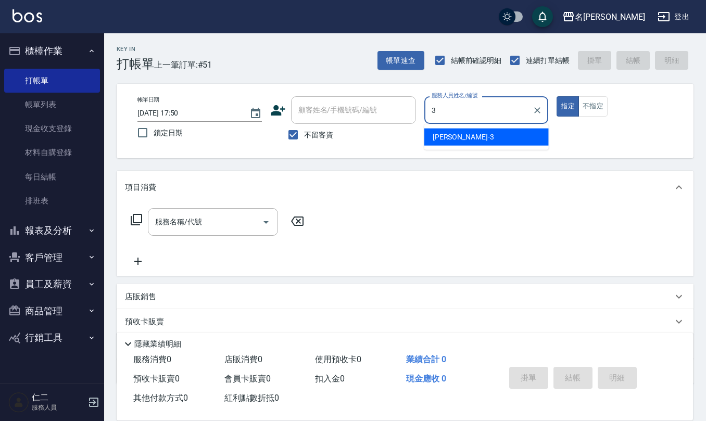
type input "陳旅玨-3"
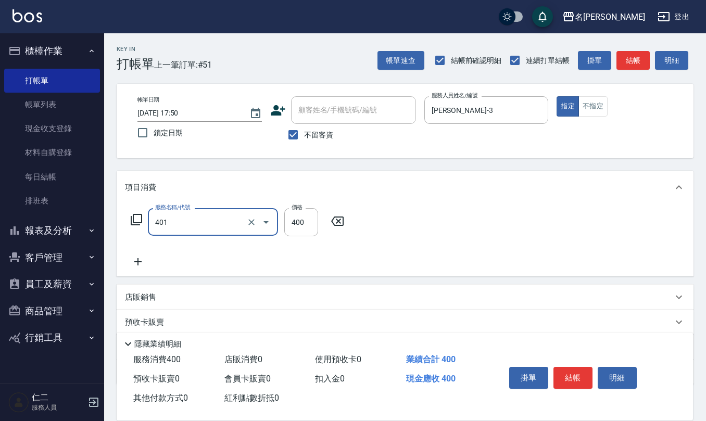
type input "剪髮(401)"
type input "350"
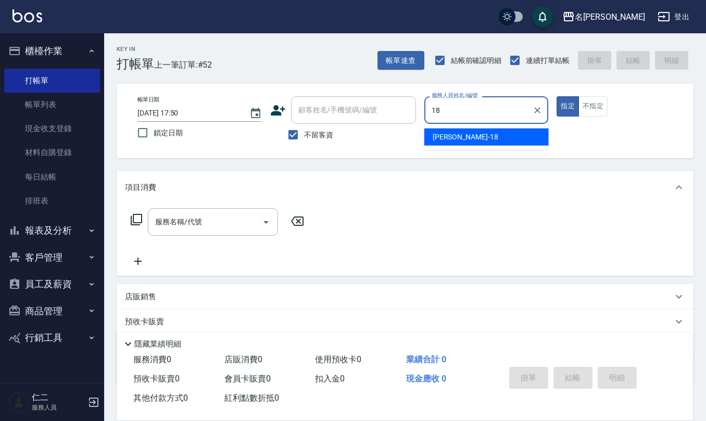
type input "吳婉如-18"
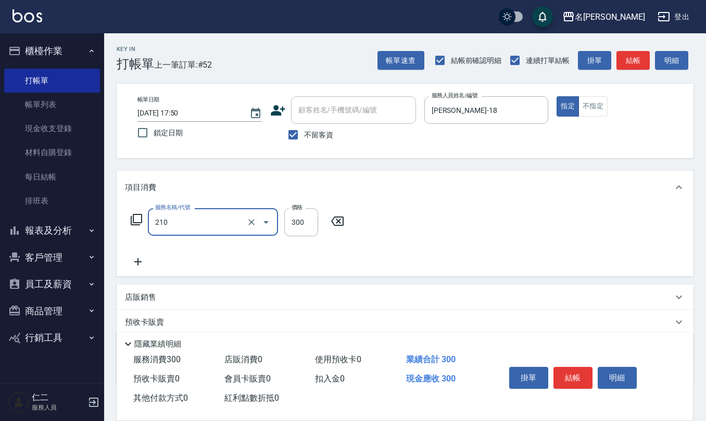
type input "歐娜洗髮精(210)"
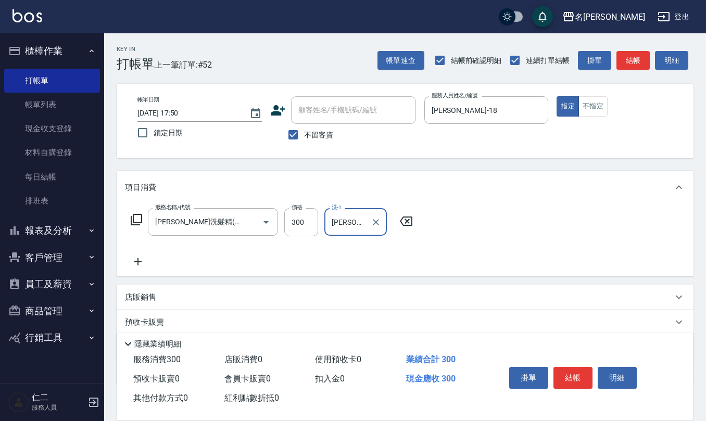
type input "吳婉如-18"
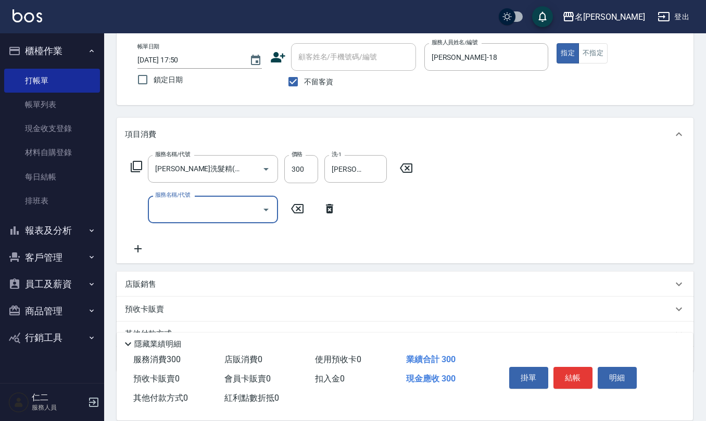
scroll to position [69, 0]
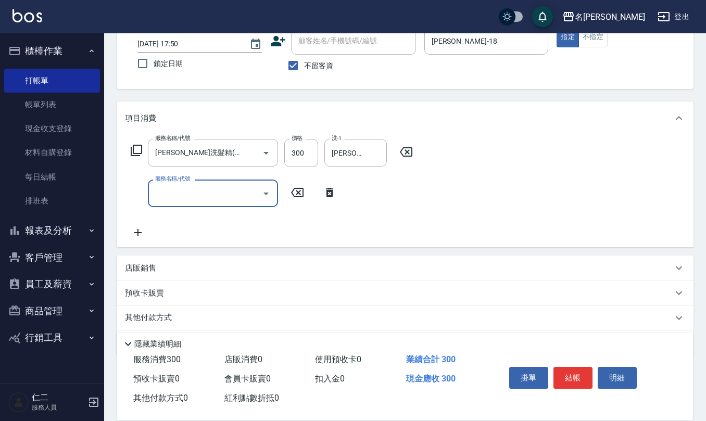
click at [151, 263] on p "店販銷售" at bounding box center [140, 268] width 31 height 11
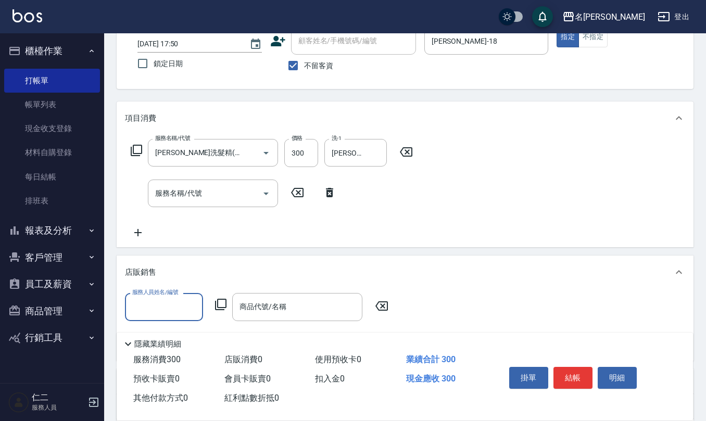
scroll to position [1, 0]
type input "吳婉如-18"
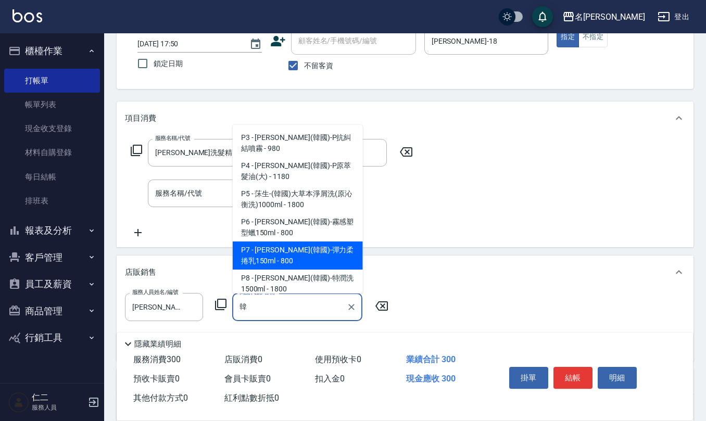
scroll to position [4, 0]
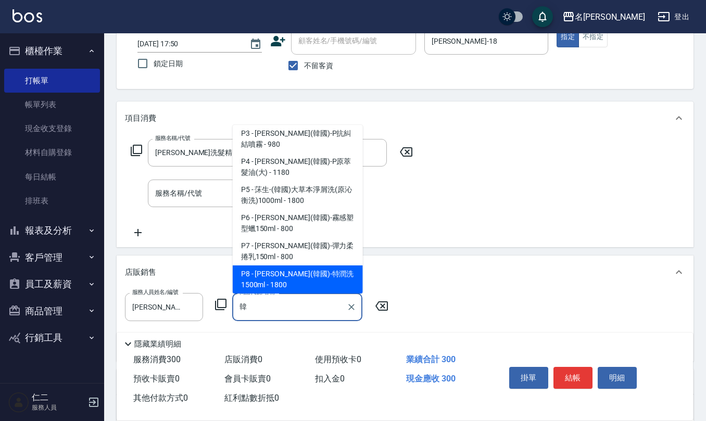
type input "[PERSON_NAME](韓國)-特潤洗1500ml"
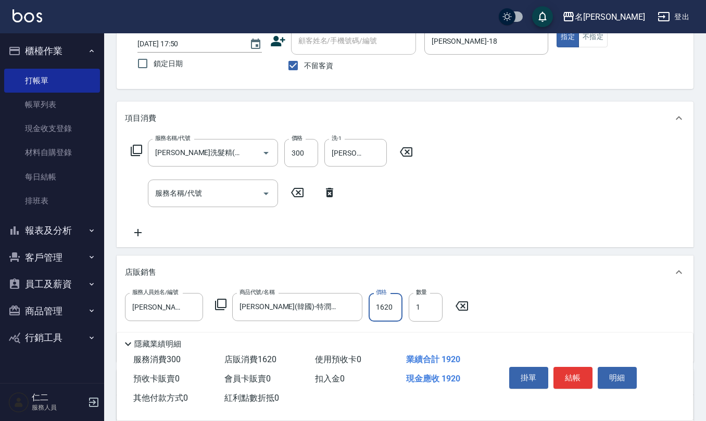
type input "1620"
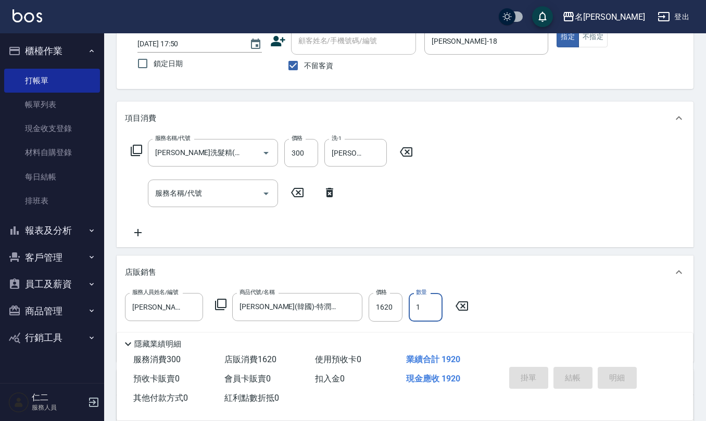
type input "2025/10/13 17:54"
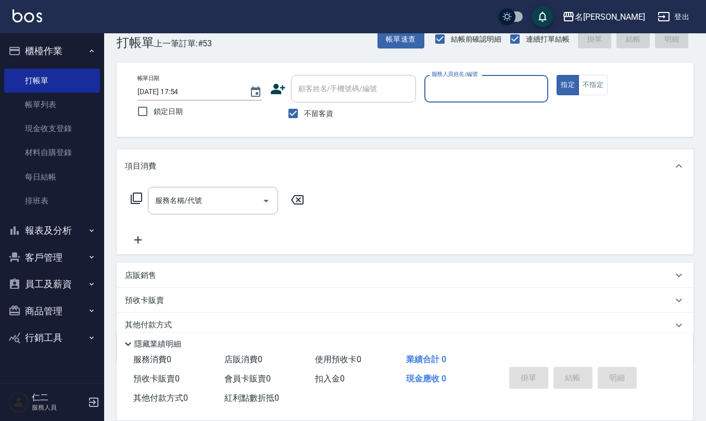
scroll to position [0, 0]
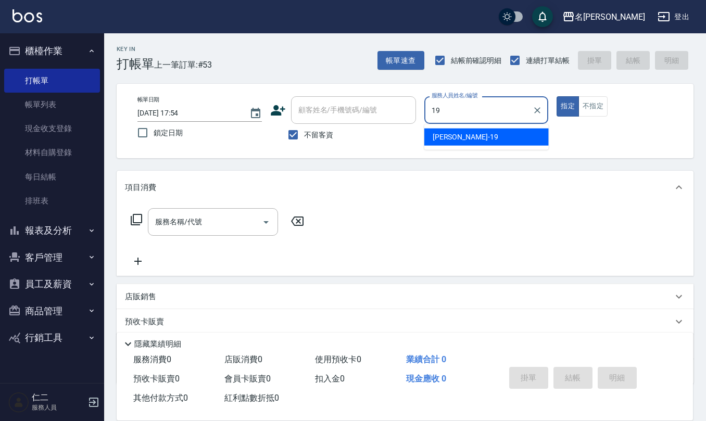
type input "林語涵-19"
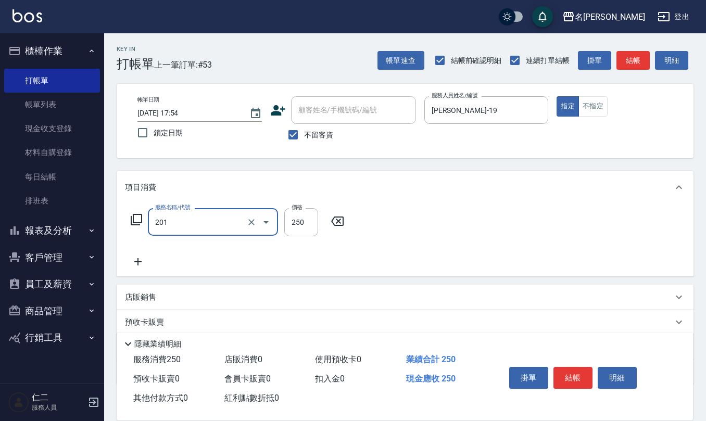
type input "洗髮(201)"
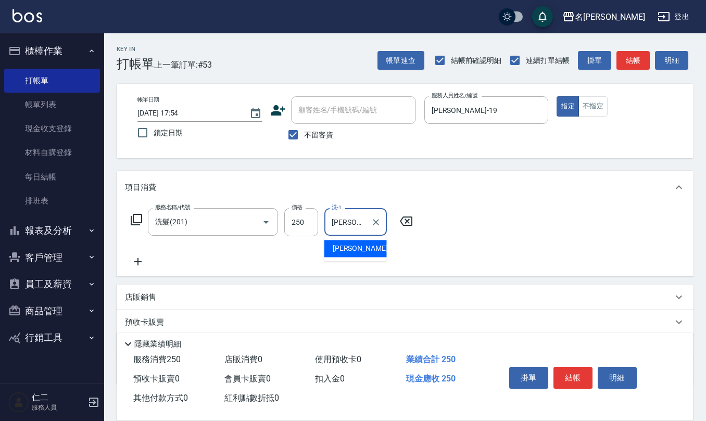
type input "陳欣妤-26"
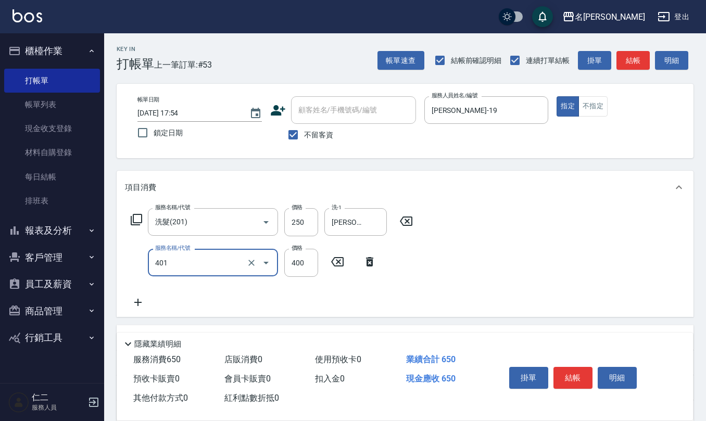
type input "剪髮(401)"
type input "500"
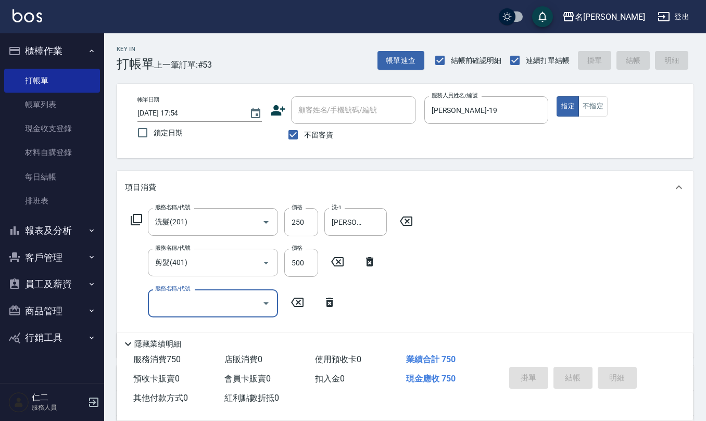
type input "2025/10/13 17:55"
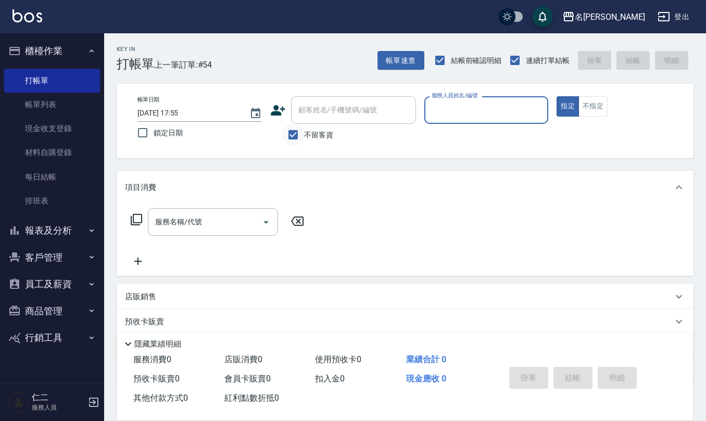
click at [294, 137] on input "不留客資" at bounding box center [293, 135] width 22 height 22
checkbox input "false"
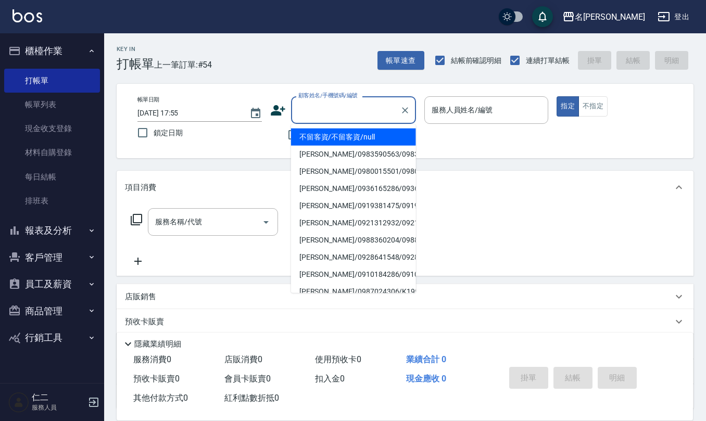
click at [298, 115] on input "顧客姓名/手機號碼/編號" at bounding box center [346, 110] width 100 height 18
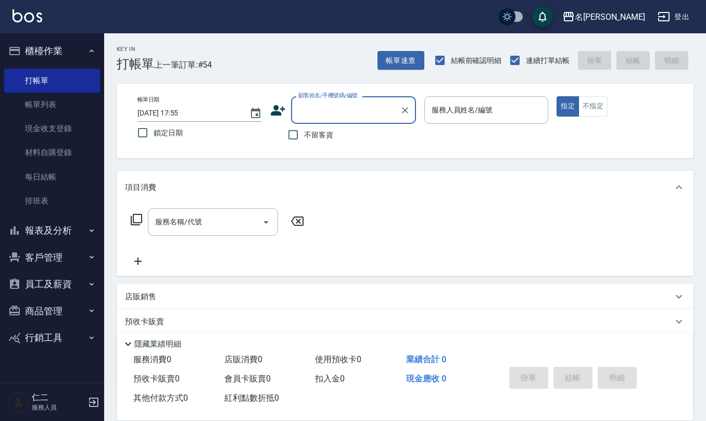
click at [300, 111] on input "顧客姓名/手機號碼/編號" at bounding box center [346, 110] width 100 height 18
type input "0911957835"
drag, startPoint x: 342, startPoint y: 109, endPoint x: 293, endPoint y: 110, distance: 49.0
click at [290, 109] on div "顧客姓名/手機號碼/編號 0911957835 顧客姓名/手機號碼/編號" at bounding box center [343, 110] width 146 height 28
click at [279, 107] on icon at bounding box center [278, 111] width 16 height 16
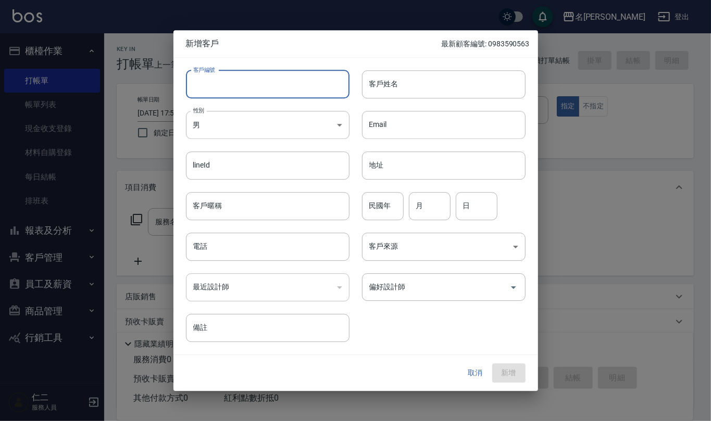
paste input "0911957835"
type input "0911957835"
click at [284, 242] on input "電話" at bounding box center [268, 247] width 164 height 28
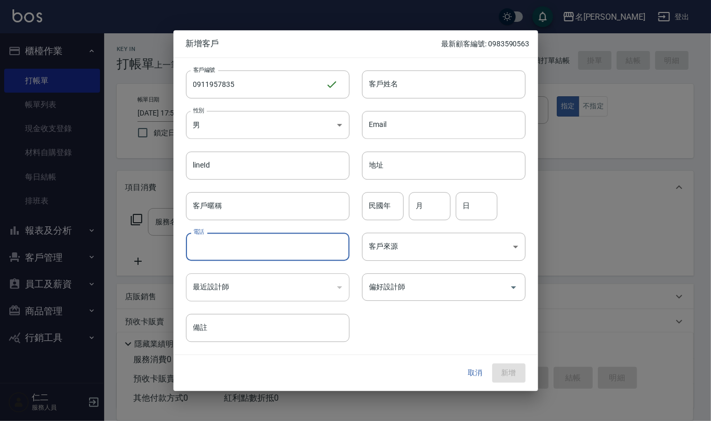
paste input "0911957835"
type input "0911957835"
click at [342, 123] on body "名留仁二 登出 櫃檯作業 打帳單 帳單列表 現金收支登錄 材料自購登錄 每日結帳 排班表 報表及分析 報表目錄 店家區間累計表 店家日報表 互助日報表 互助月…" at bounding box center [355, 253] width 711 height 507
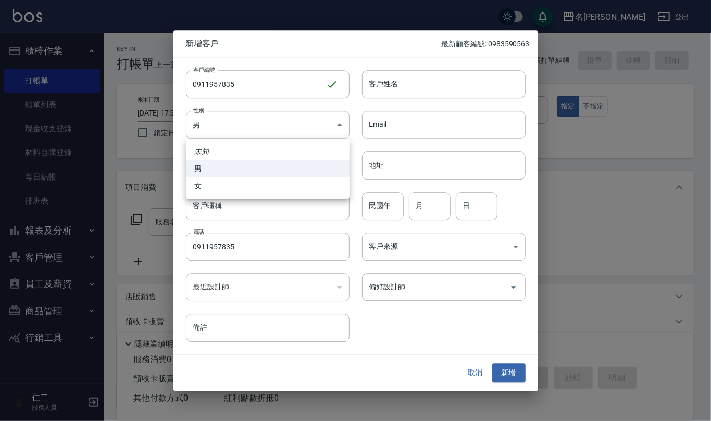
click at [317, 184] on li "女" at bounding box center [268, 186] width 164 height 17
type input "FEMALE"
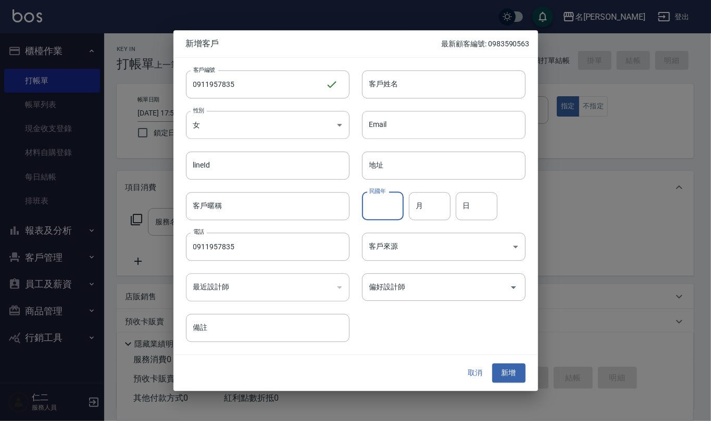
click at [383, 207] on input "民國年" at bounding box center [383, 206] width 42 height 28
click at [423, 200] on input "月" at bounding box center [430, 206] width 42 height 28
type input "03"
type input "02"
click at [421, 294] on input "偏好設計師" at bounding box center [436, 287] width 139 height 18
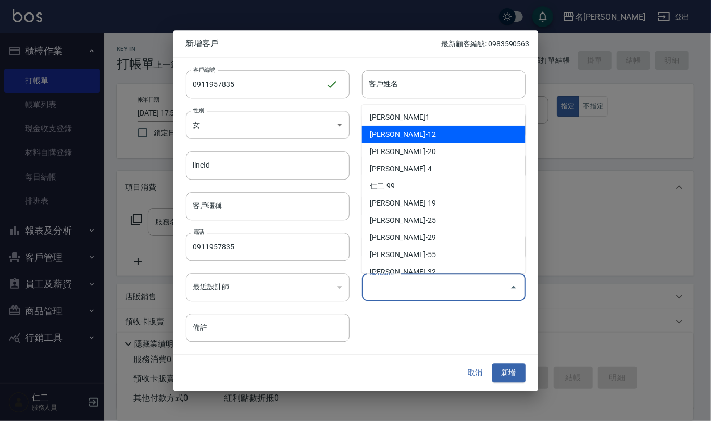
click at [457, 134] on li "陳珮君-12" at bounding box center [444, 134] width 164 height 17
type input "陳珮君"
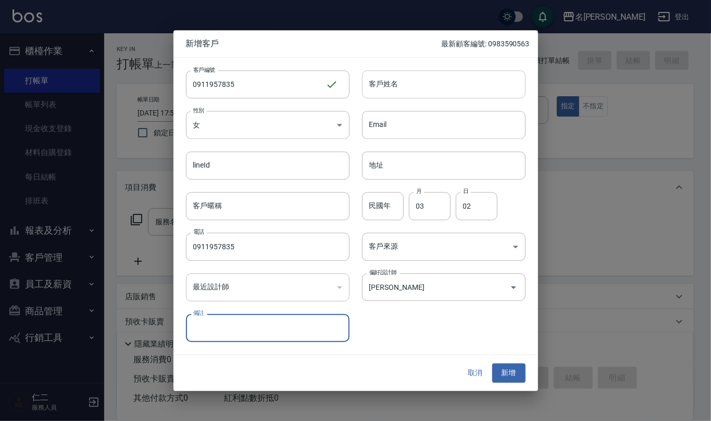
click at [422, 81] on input "客戶姓名" at bounding box center [444, 84] width 164 height 28
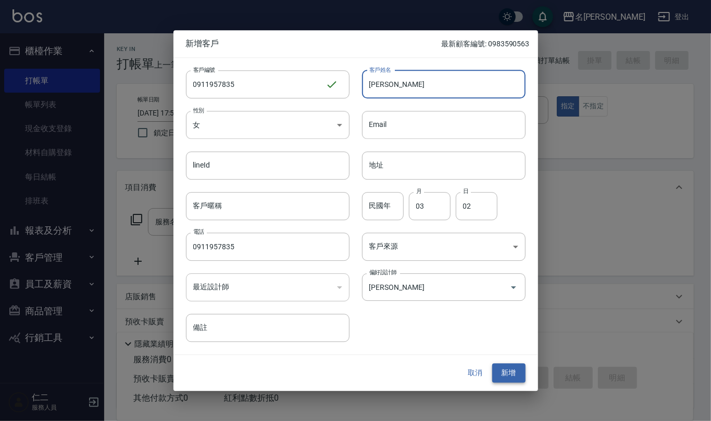
type input "涂麗淑"
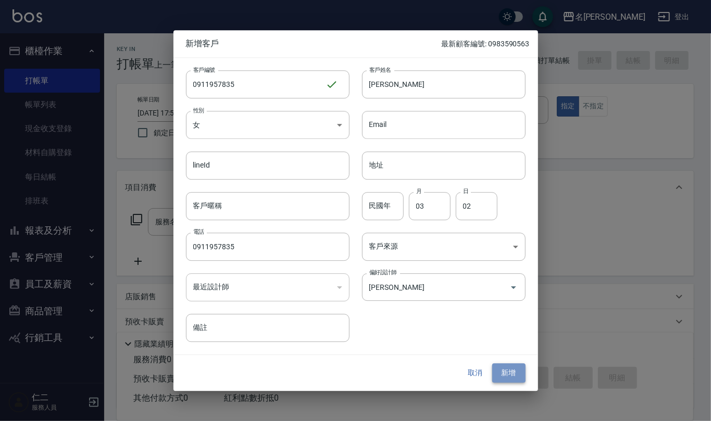
click at [505, 377] on button "新增" at bounding box center [508, 373] width 33 height 19
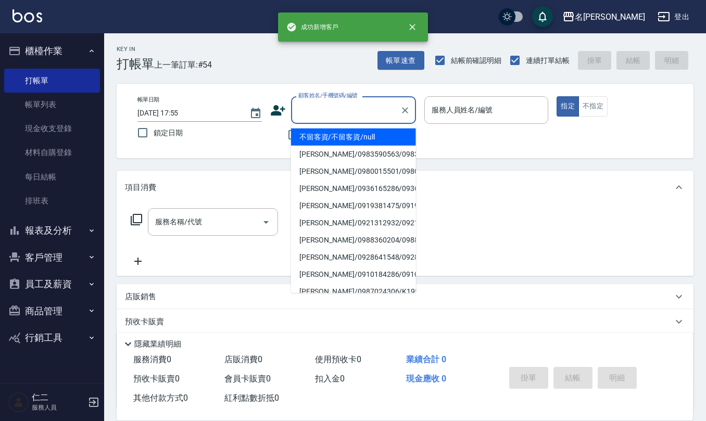
paste input "0911957835"
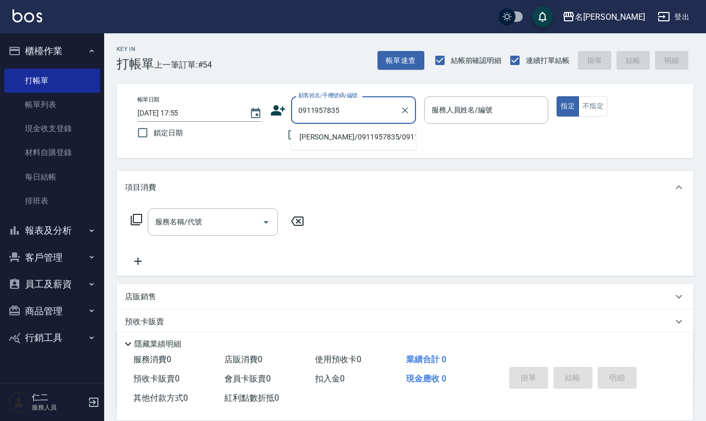
type input "涂麗淑/0911957835/0911957835"
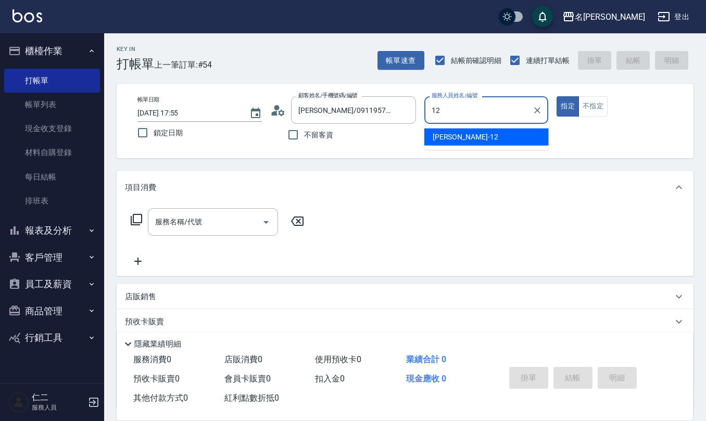
type input "陳珮君-12"
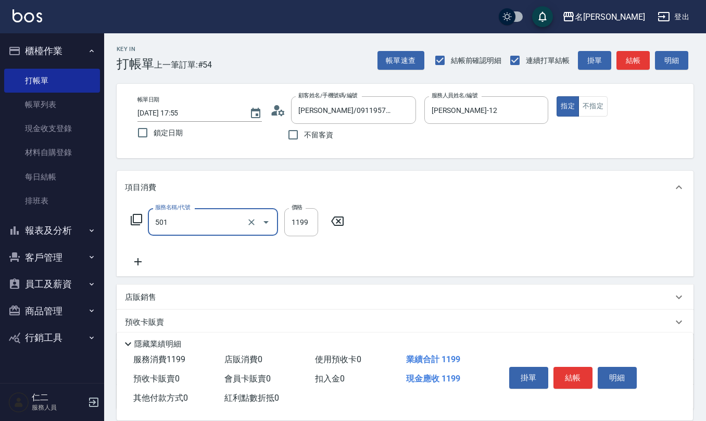
type input "染髮(501)"
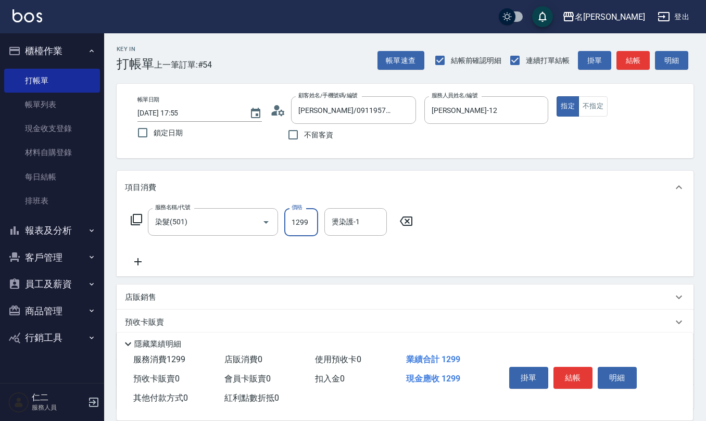
type input "1299"
type input "陳珮君-21"
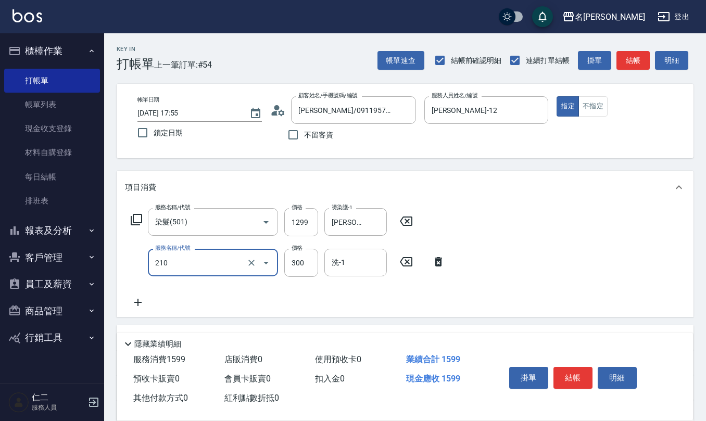
type input "歐娜洗髮精(210)"
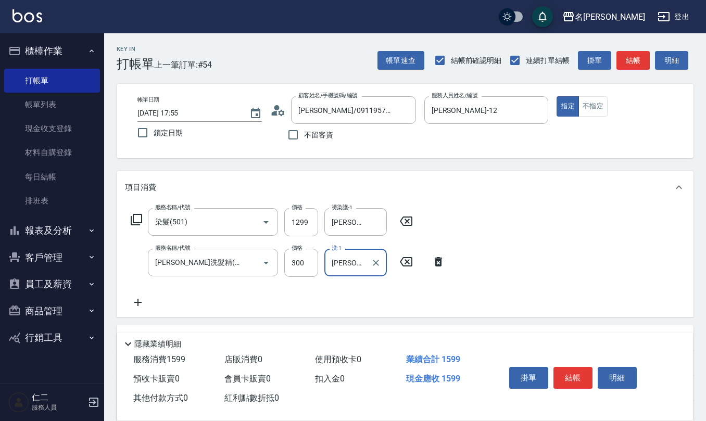
type input "陳珮君-21"
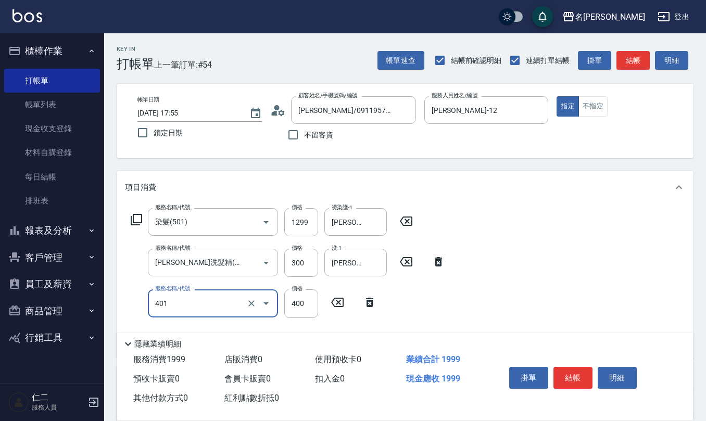
type input "剪髮(401)"
type input "250"
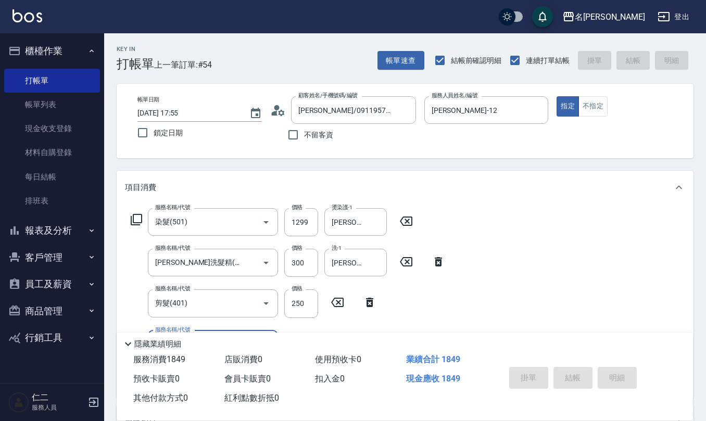
type input "2025/10/13 18:07"
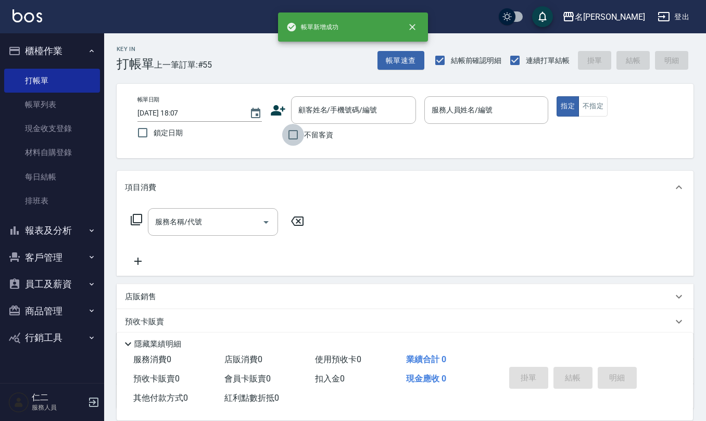
click at [294, 129] on input "不留客資" at bounding box center [293, 135] width 22 height 22
checkbox input "true"
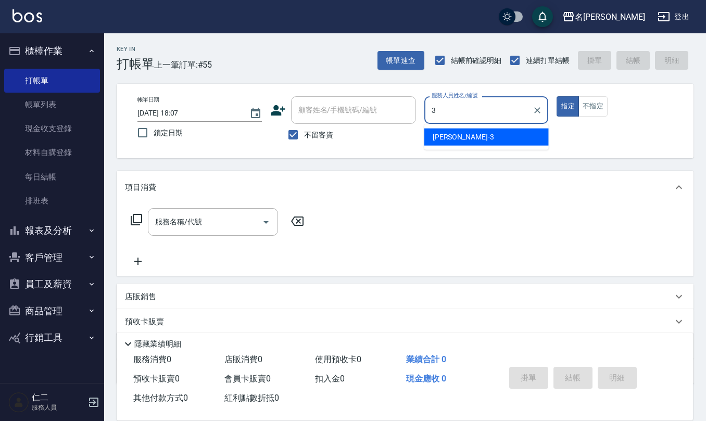
type input "陳旅玨-3"
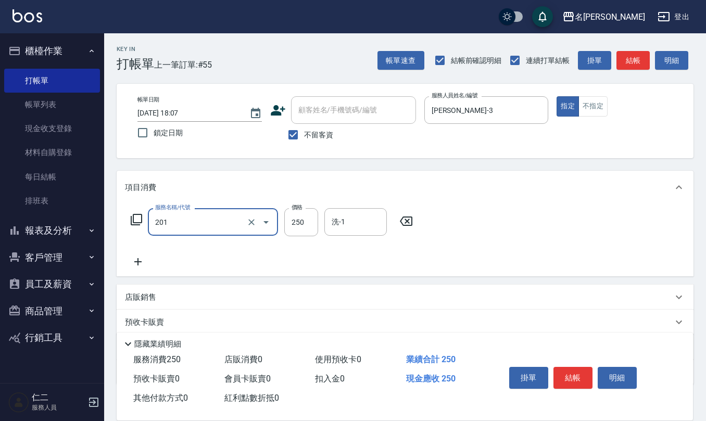
type input "洗髮(201)"
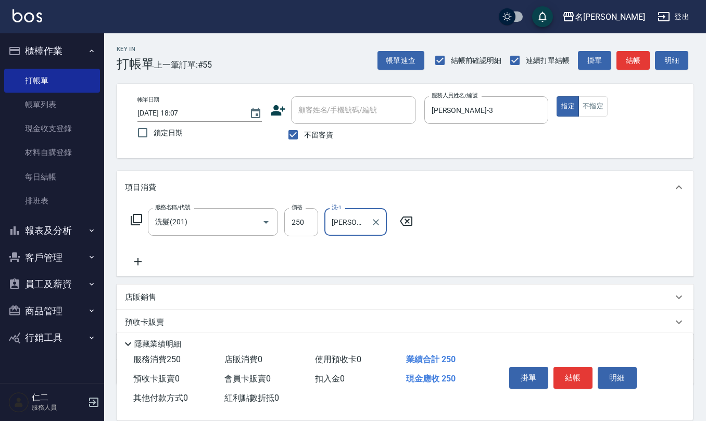
type input "蘇亭云-24"
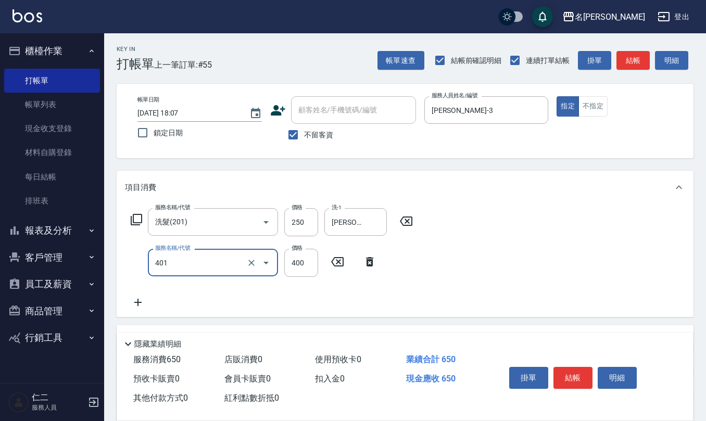
type input "剪髮(401)"
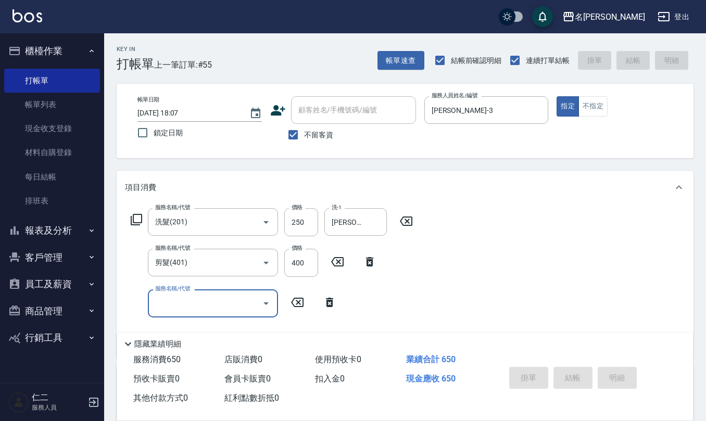
type input "2025/10/13 18:16"
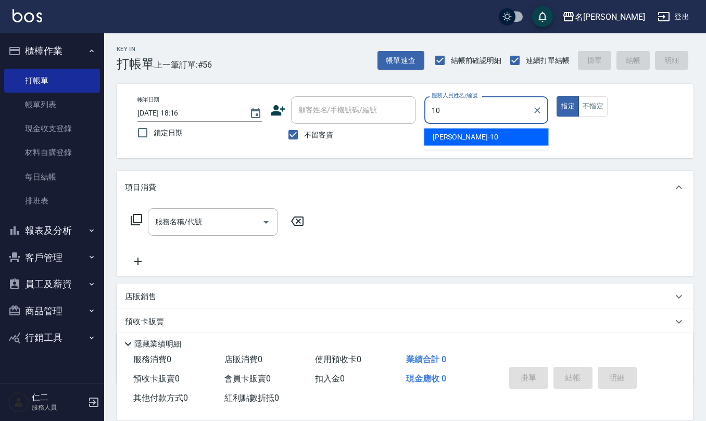
type input "胡淑雲-10"
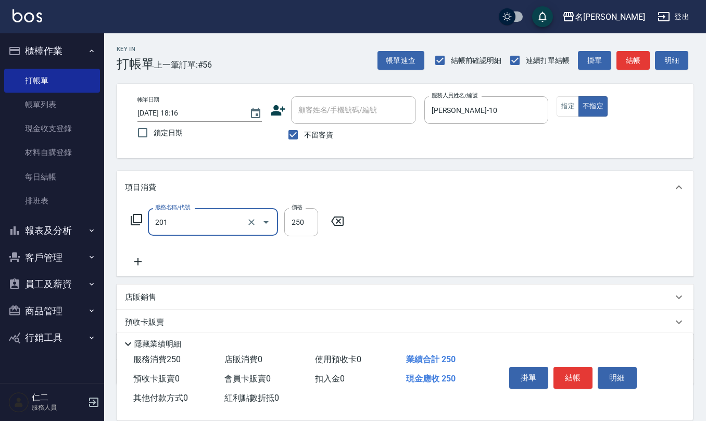
type input "洗髮(201)"
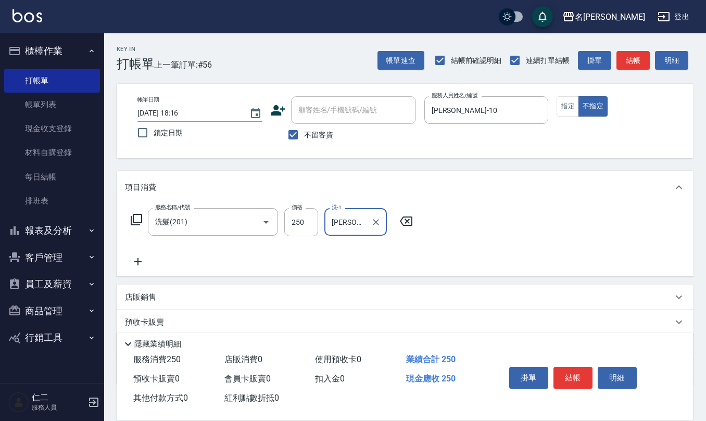
type input "陳欣妤-26"
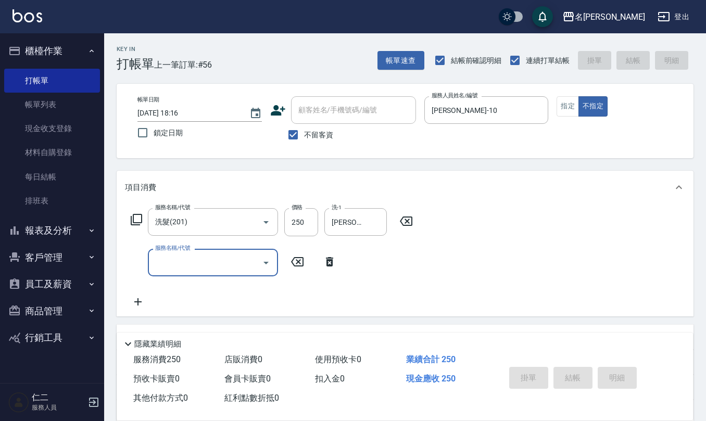
type input "2025/10/13 18:17"
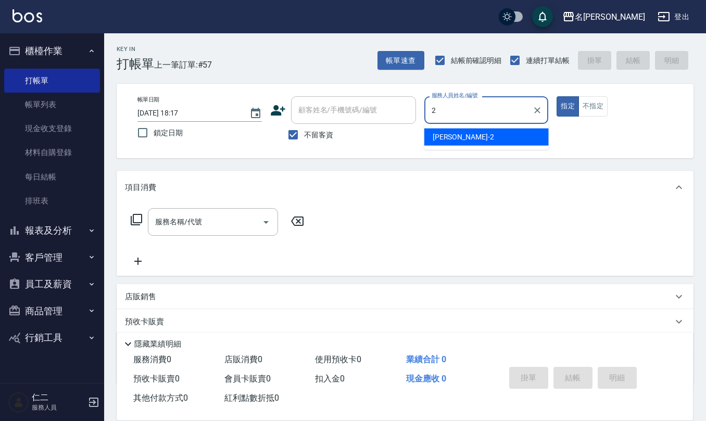
type input "黃慧敏-2"
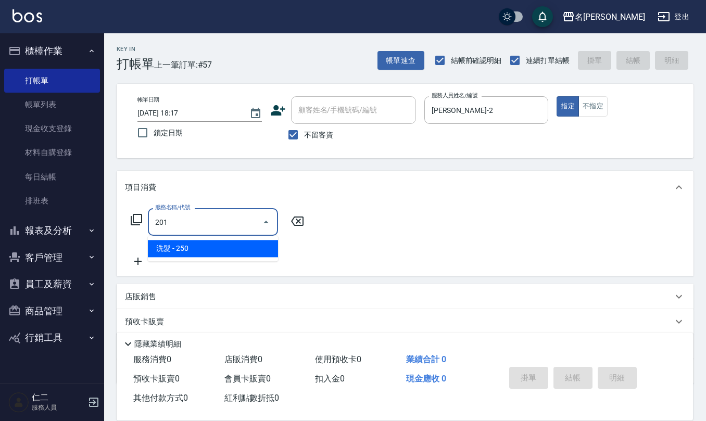
type input "洗髮(201)"
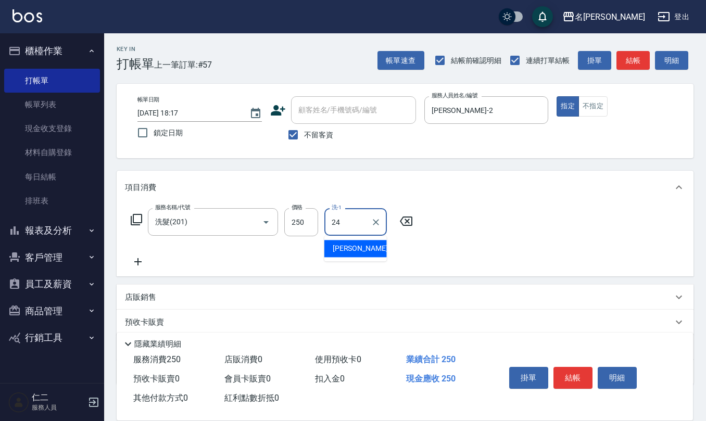
type input "蘇亭云-24"
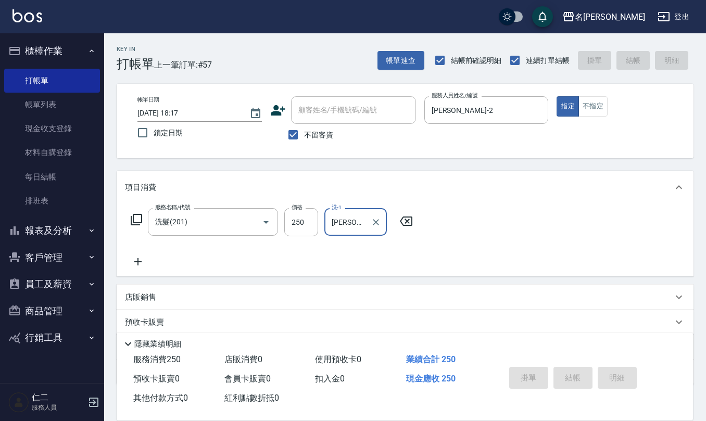
type input "2025/10/13 18:31"
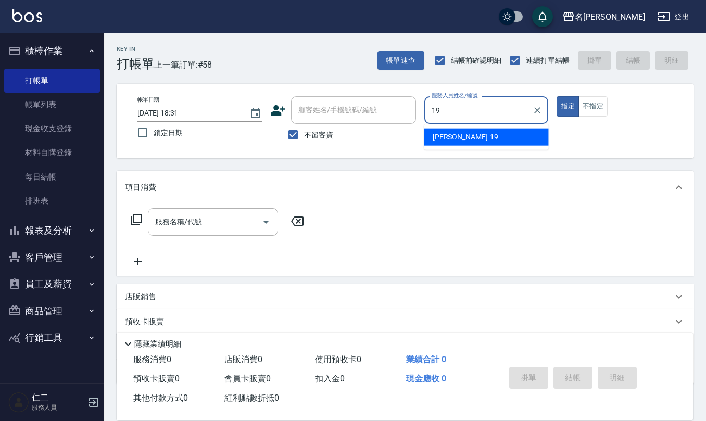
type input "林語涵-19"
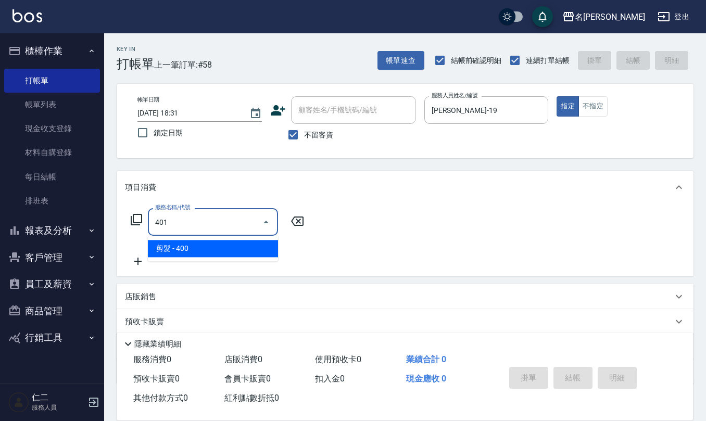
type input "剪髮(401)"
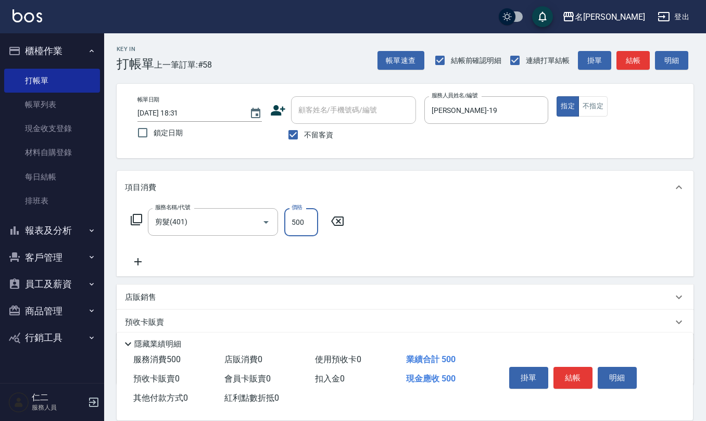
type input "500"
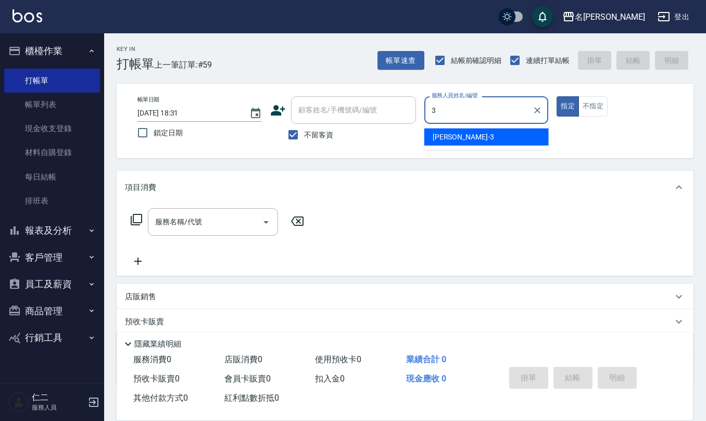
type input "陳旅玨-3"
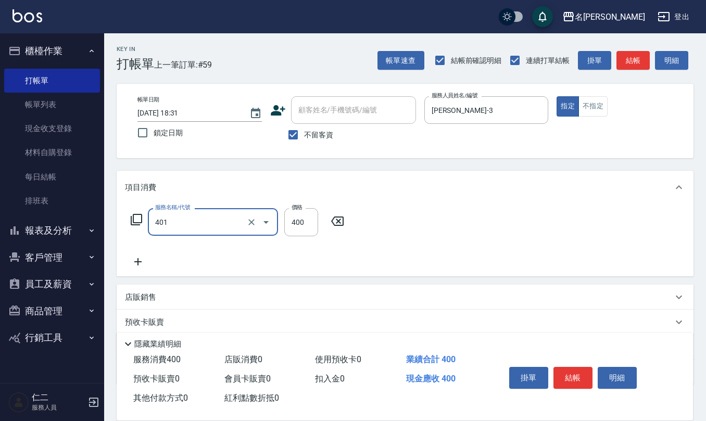
type input "剪髮(401)"
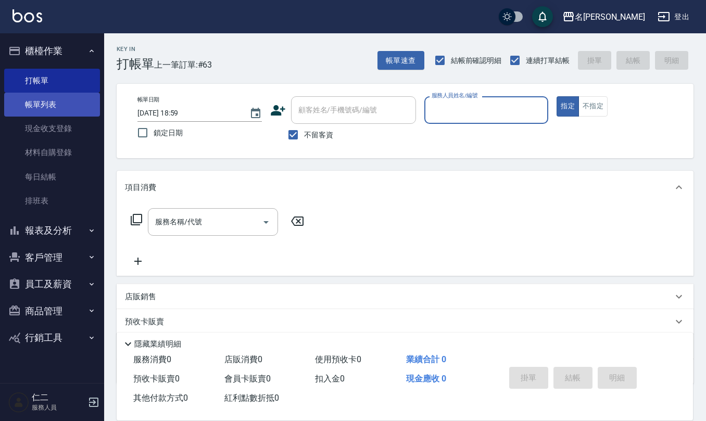
click at [26, 109] on link "帳單列表" at bounding box center [52, 105] width 96 height 24
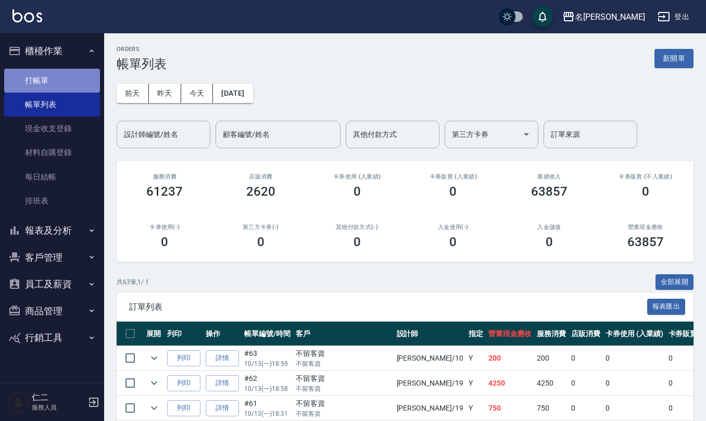
click at [49, 76] on link "打帳單" at bounding box center [52, 81] width 96 height 24
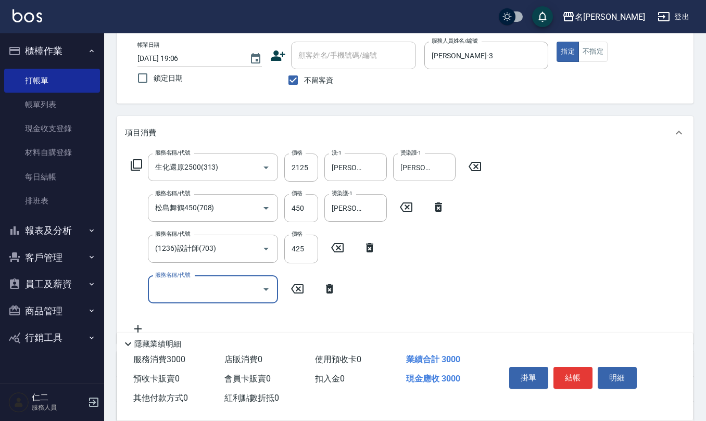
scroll to position [139, 0]
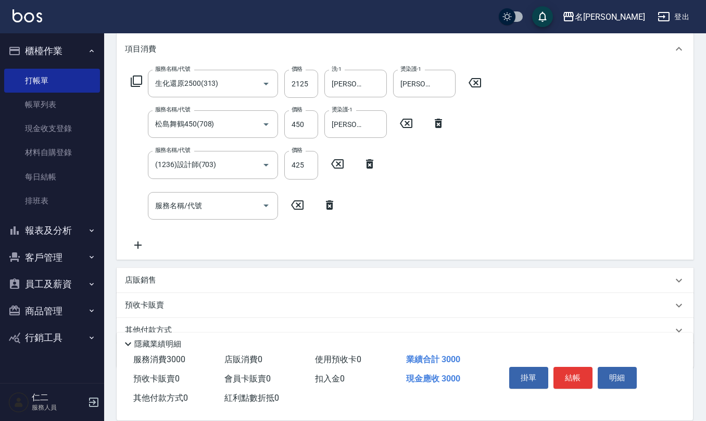
click at [190, 281] on div "店販銷售" at bounding box center [399, 280] width 548 height 11
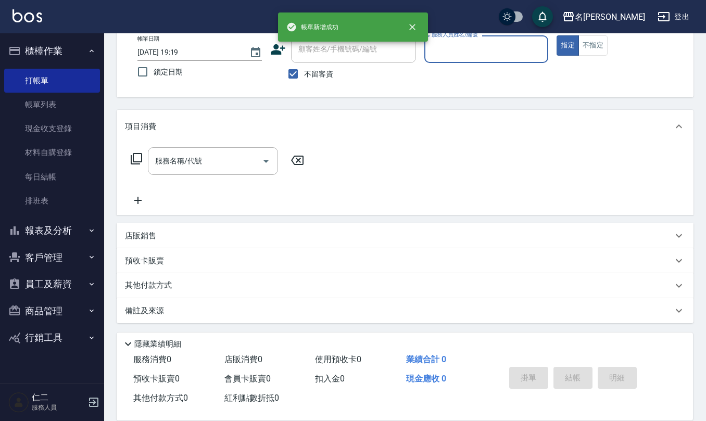
scroll to position [0, 0]
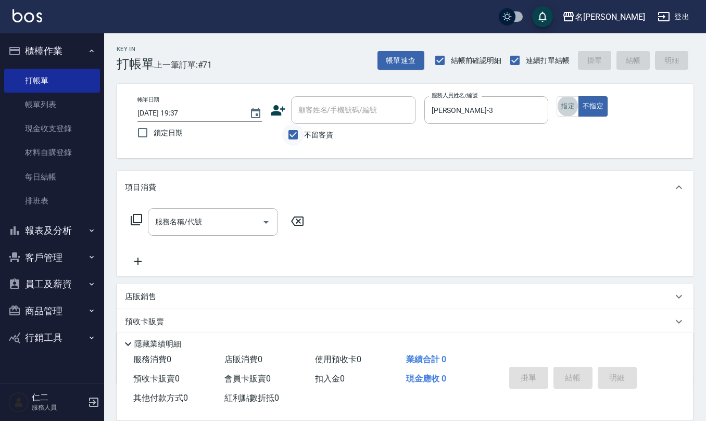
click at [292, 134] on input "不留客資" at bounding box center [293, 135] width 22 height 22
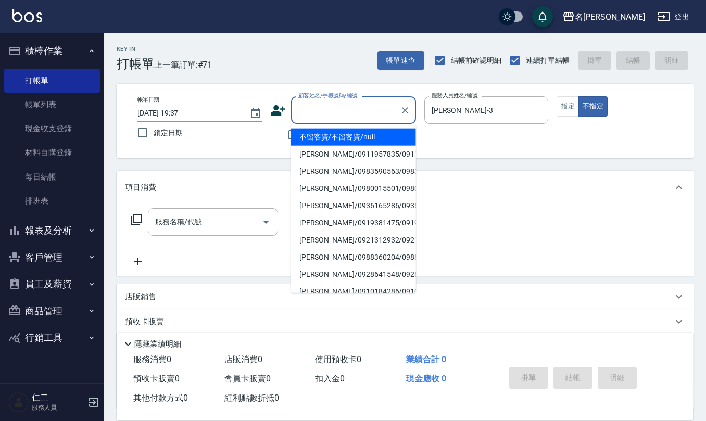
click at [313, 107] on input "顧客姓名/手機號碼/編號" at bounding box center [346, 110] width 100 height 18
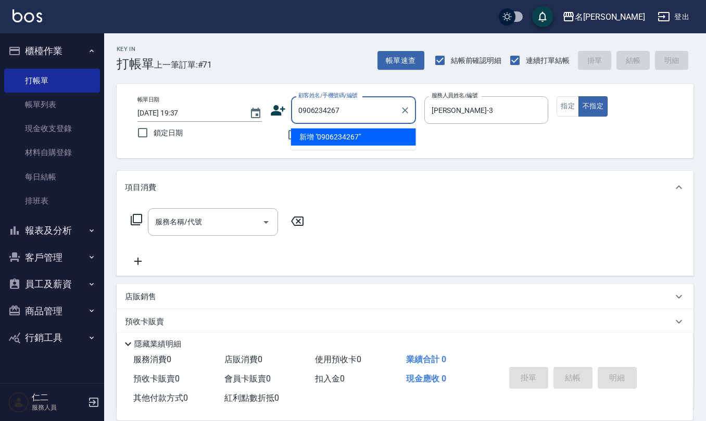
drag, startPoint x: 339, startPoint y: 106, endPoint x: 280, endPoint y: 106, distance: 59.9
click at [280, 106] on div "顧客姓名/手機號碼/編號 0906234267 顧客姓名/手機號碼/編號" at bounding box center [343, 110] width 146 height 28
click at [284, 111] on icon at bounding box center [278, 111] width 16 height 16
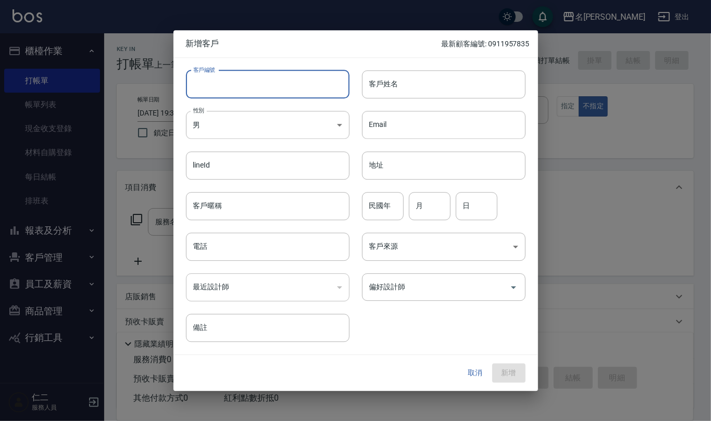
click at [265, 82] on input "客戶編號" at bounding box center [268, 84] width 164 height 28
paste input "0906234267"
click at [336, 124] on body "名留仁二 登出 櫃檯作業 打帳單 帳單列表 現金收支登錄 材料自購登錄 每日結帳 排班表 報表及分析 報表目錄 店家區間累計表 店家日報表 互助日報表 互助月…" at bounding box center [355, 253] width 711 height 507
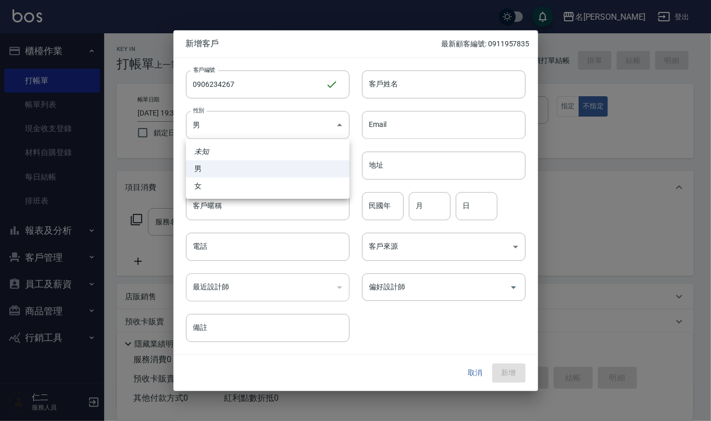
click at [317, 182] on li "女" at bounding box center [268, 186] width 164 height 17
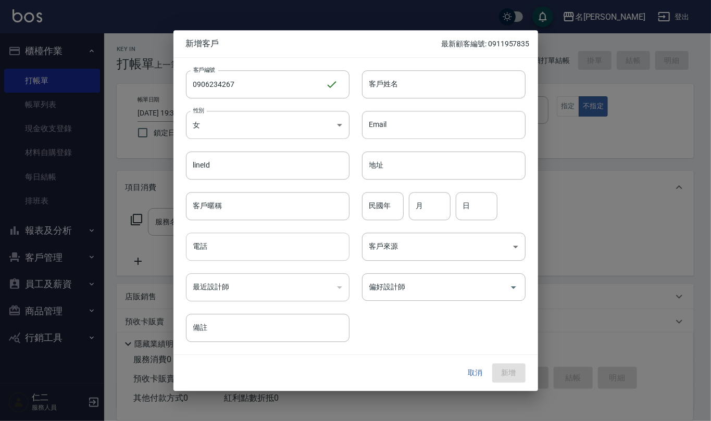
click at [292, 250] on input "電話" at bounding box center [268, 247] width 164 height 28
paste input "0906234267"
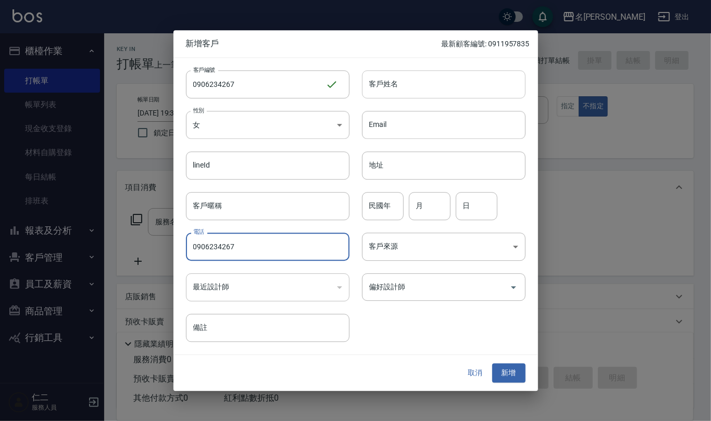
click at [433, 77] on input "客戶姓名" at bounding box center [444, 84] width 164 height 28
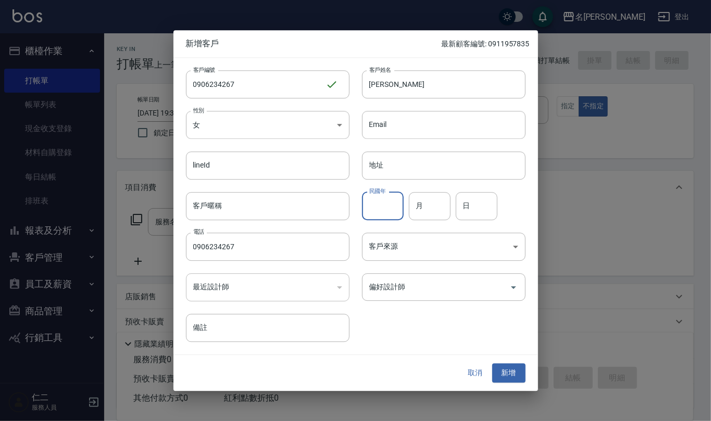
click at [388, 211] on input "民國年" at bounding box center [383, 206] width 42 height 28
click at [507, 377] on button "新增" at bounding box center [508, 373] width 33 height 19
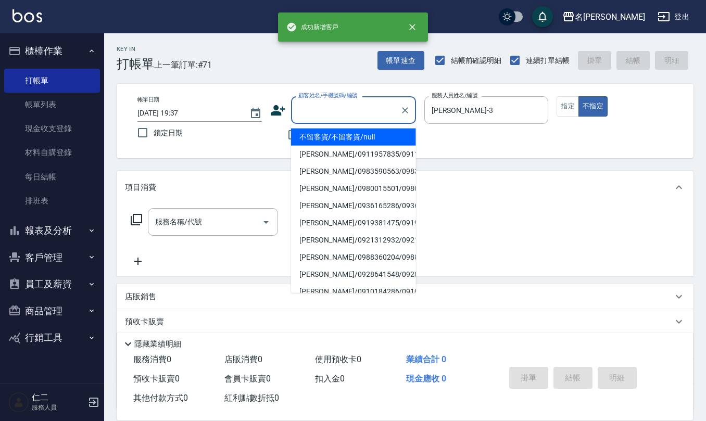
paste input "0906234267"
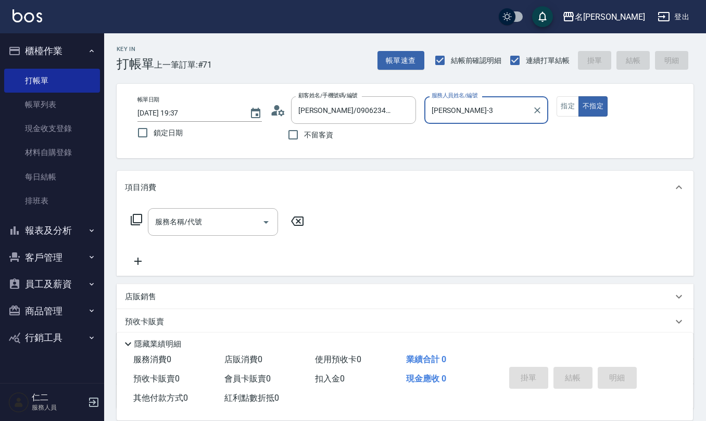
click at [579, 96] on button "不指定" at bounding box center [593, 106] width 29 height 20
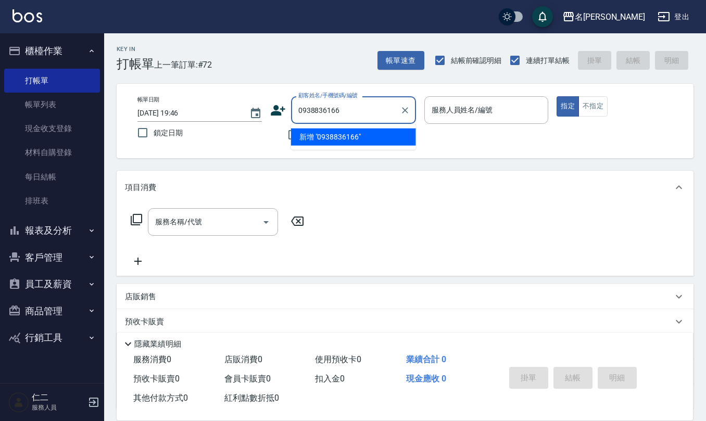
drag, startPoint x: 344, startPoint y: 110, endPoint x: 288, endPoint y: 109, distance: 55.2
click at [288, 109] on div "顧客姓名/手機號碼/編號 0938836166 顧客姓名/手機號碼/編號" at bounding box center [343, 110] width 146 height 28
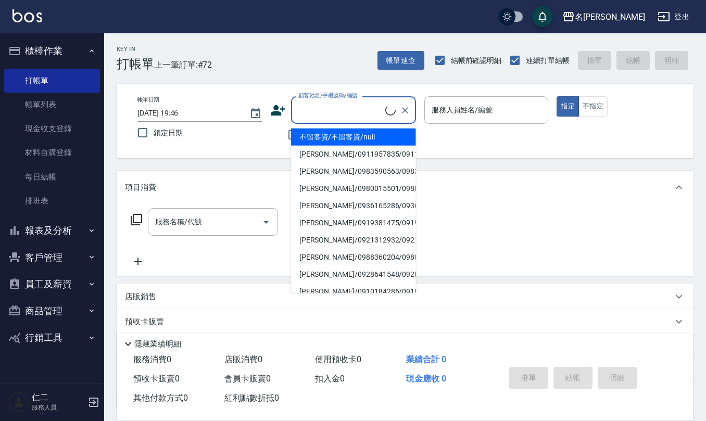
click at [279, 109] on icon at bounding box center [278, 111] width 16 height 16
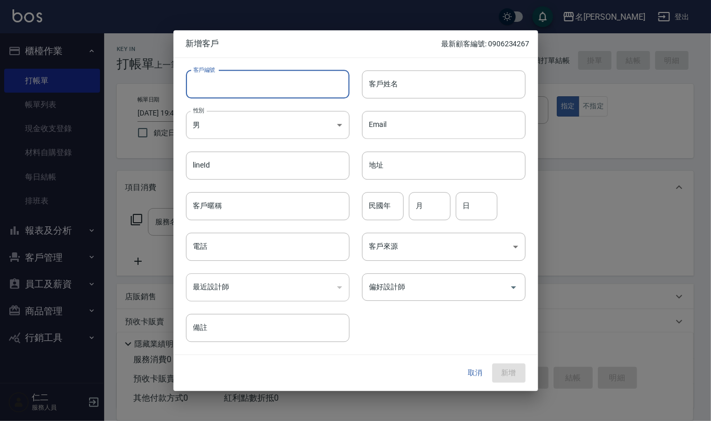
paste input "0938836166"
click at [292, 248] on input "電話" at bounding box center [268, 247] width 164 height 28
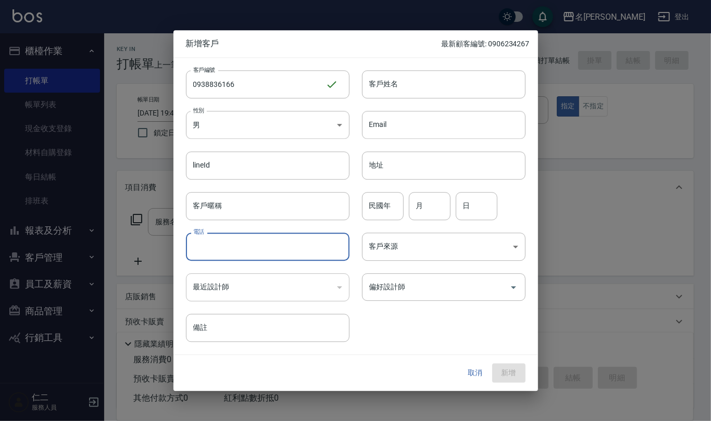
paste input "0938836166"
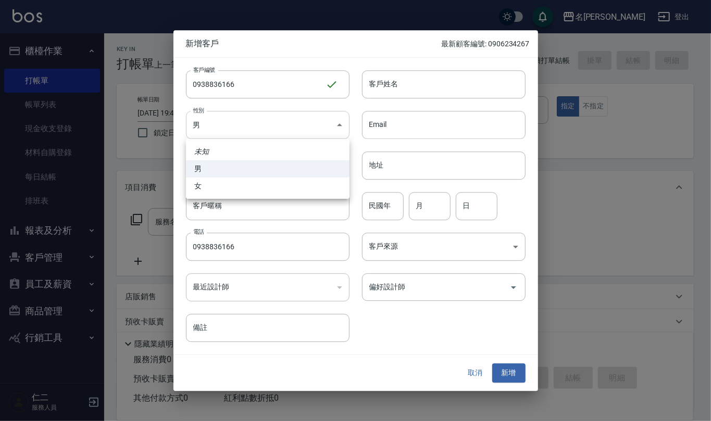
click at [340, 121] on body "名留仁二 登出 櫃檯作業 打帳單 帳單列表 現金收支登錄 材料自購登錄 每日結帳 排班表 報表及分析 報表目錄 店家區間累計表 店家日報表 互助日報表 互助月…" at bounding box center [355, 253] width 711 height 507
click at [311, 184] on li "女" at bounding box center [268, 186] width 164 height 17
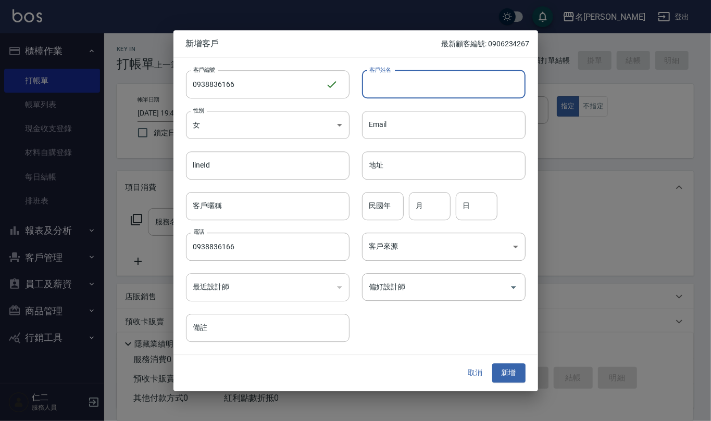
click at [397, 80] on input "客戶姓名" at bounding box center [444, 84] width 164 height 28
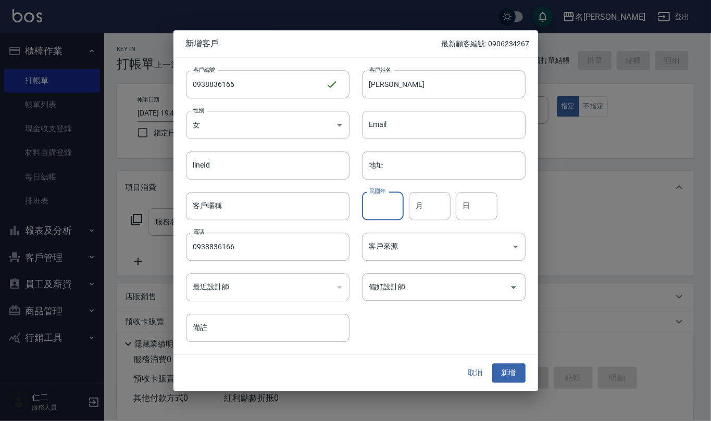
click at [386, 212] on input "民國年" at bounding box center [383, 206] width 42 height 28
click at [507, 383] on div "取消 新增" at bounding box center [355, 374] width 364 height 36
click at [511, 369] on button "新增" at bounding box center [508, 373] width 33 height 19
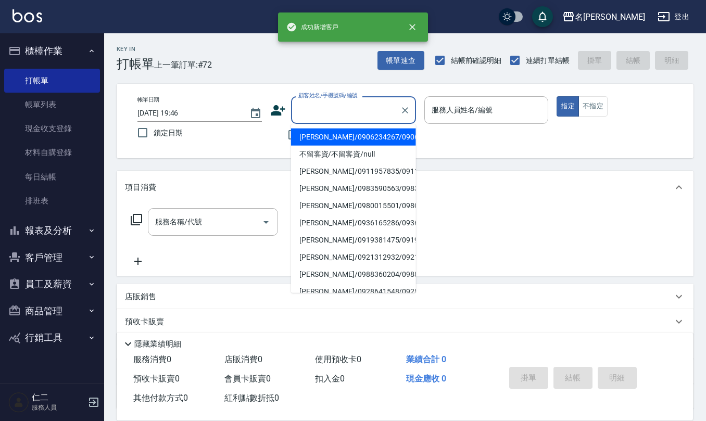
paste input "0938836166"
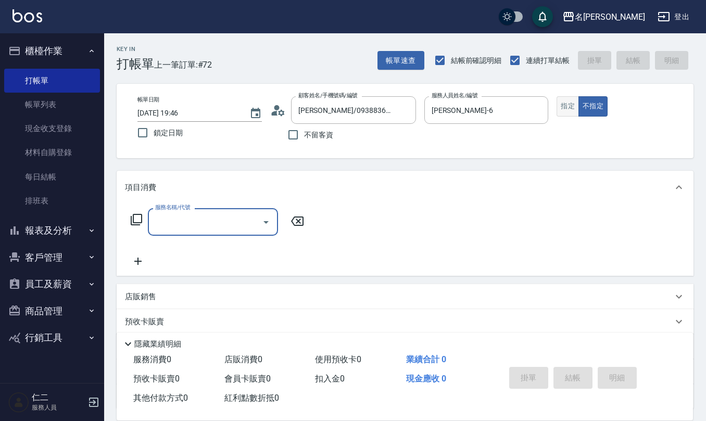
click at [571, 111] on button "指定" at bounding box center [568, 106] width 22 height 20
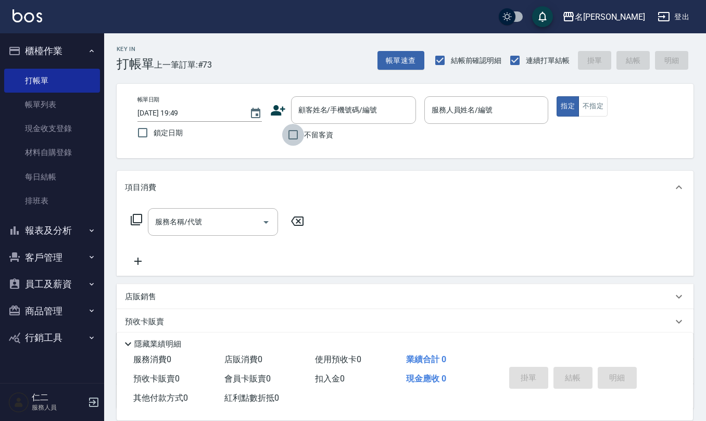
click at [295, 139] on input "不留客資" at bounding box center [293, 135] width 22 height 22
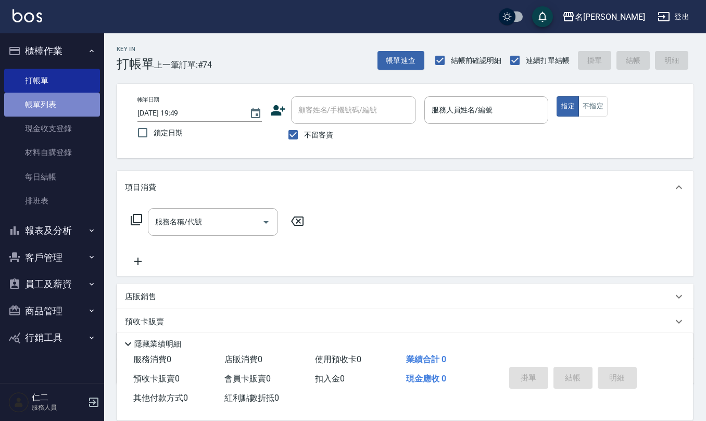
click at [78, 95] on link "帳單列表" at bounding box center [52, 105] width 96 height 24
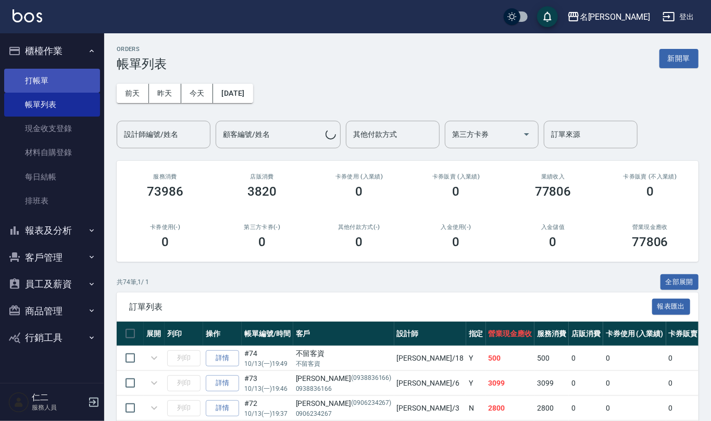
click at [80, 72] on link "打帳單" at bounding box center [52, 81] width 96 height 24
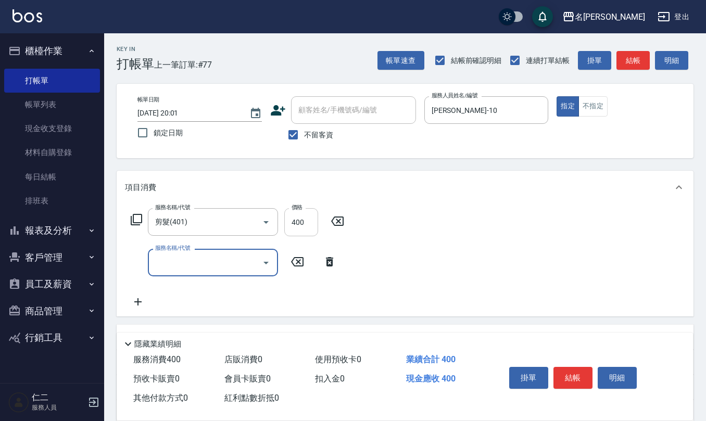
click at [309, 225] on input "400" at bounding box center [301, 222] width 34 height 28
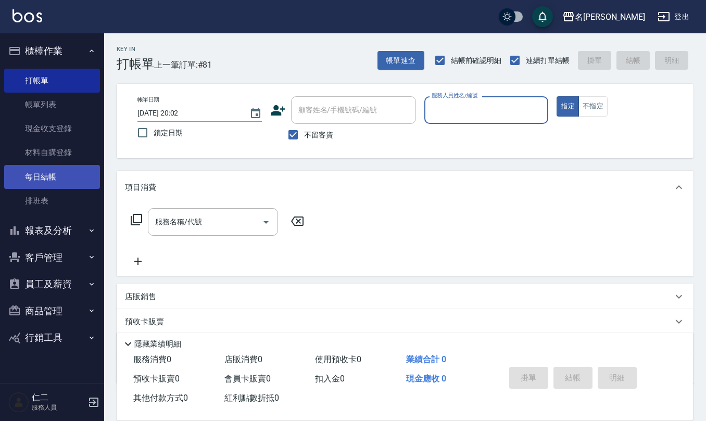
click at [61, 173] on link "每日結帳" at bounding box center [52, 177] width 96 height 24
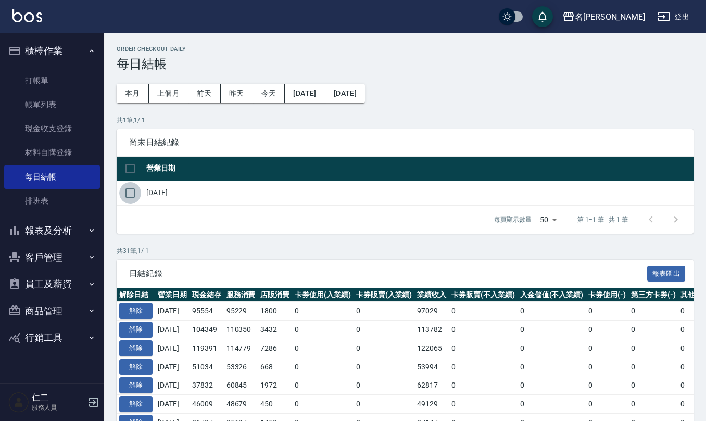
click at [127, 192] on input "checkbox" at bounding box center [130, 193] width 22 height 22
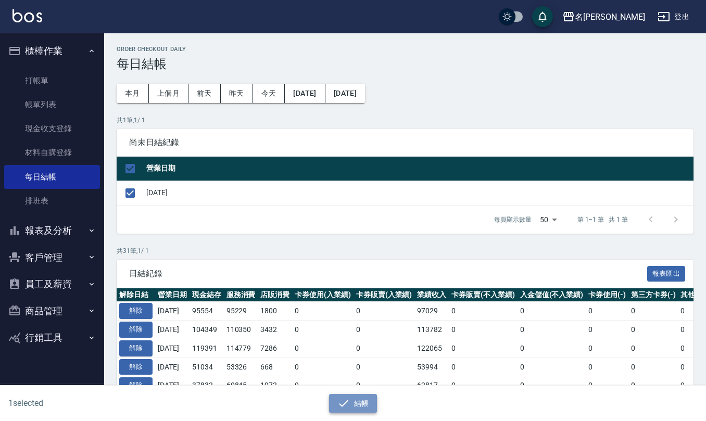
click at [361, 403] on button "結帳" at bounding box center [353, 403] width 48 height 19
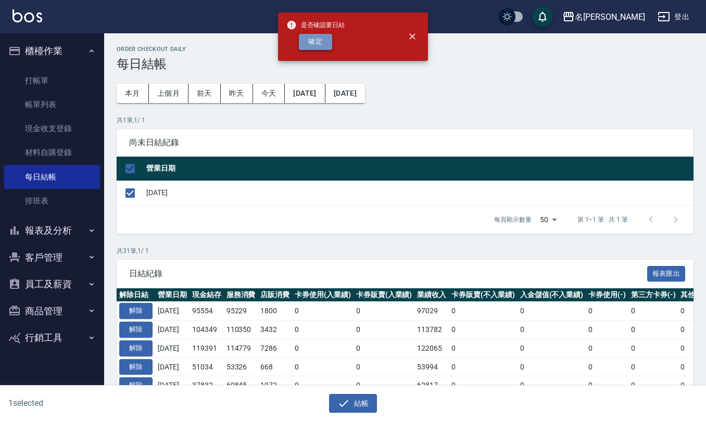
click at [323, 44] on button "確定" at bounding box center [315, 42] width 33 height 16
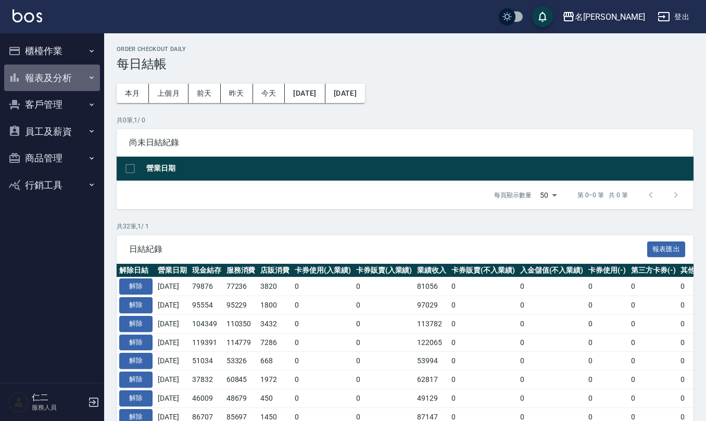
click at [89, 76] on icon "button" at bounding box center [91, 77] width 8 height 8
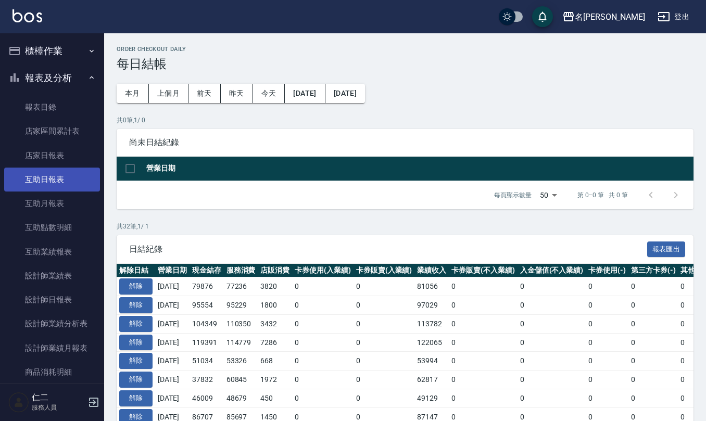
click at [77, 171] on link "互助日報表" at bounding box center [52, 180] width 96 height 24
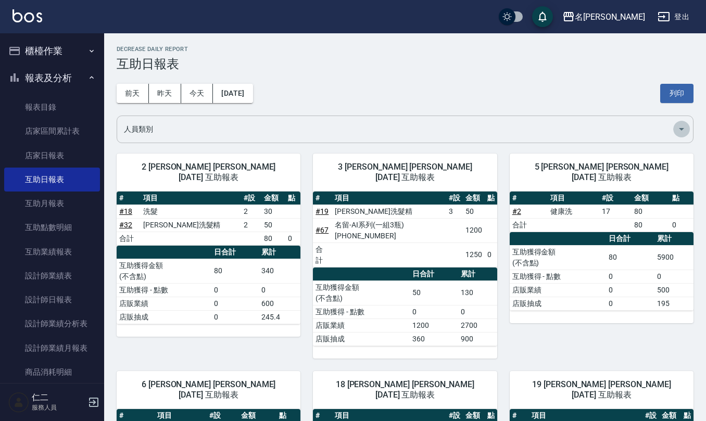
click at [684, 125] on icon "Open" at bounding box center [681, 129] width 12 height 12
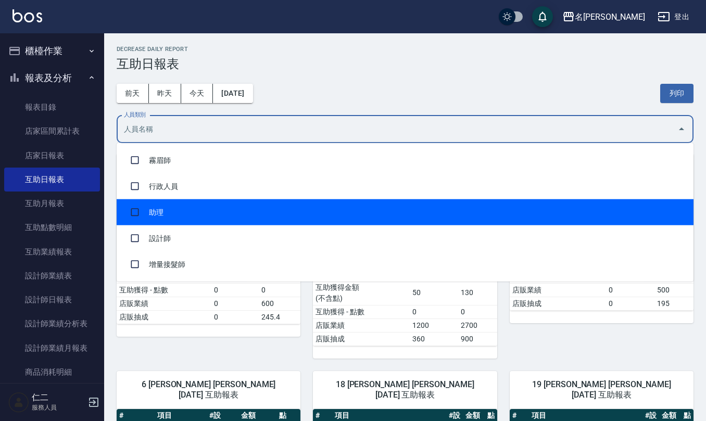
click at [634, 220] on li "助理" at bounding box center [405, 212] width 577 height 26
checkbox input "true"
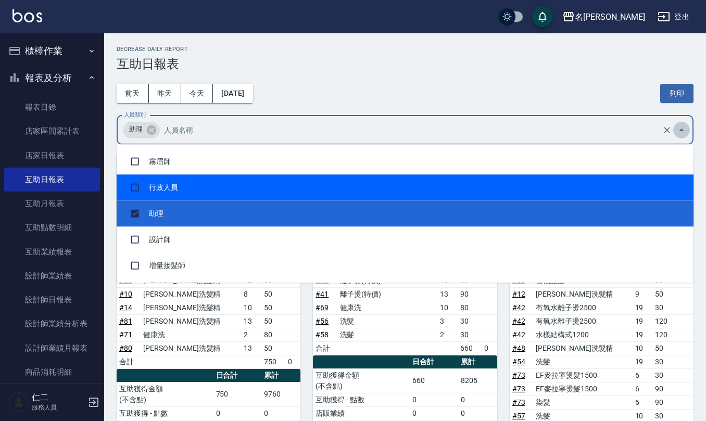
click at [673, 132] on button "Close" at bounding box center [681, 130] width 17 height 17
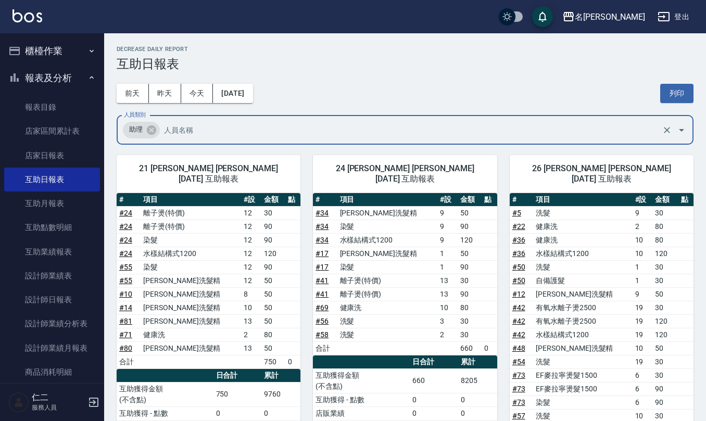
click at [682, 133] on icon "Open" at bounding box center [681, 130] width 12 height 12
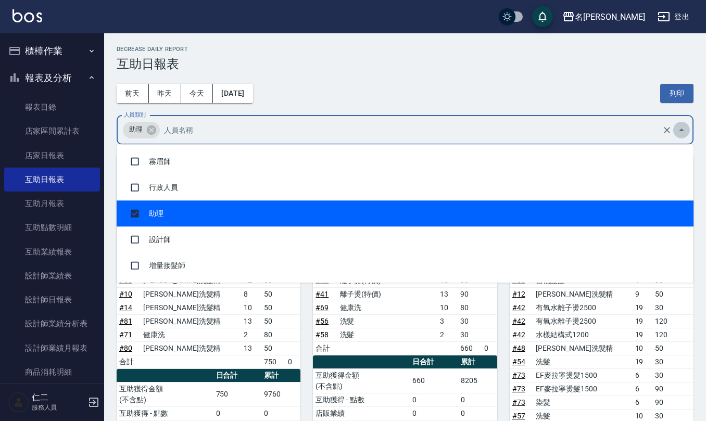
click at [684, 129] on icon "Close" at bounding box center [681, 130] width 12 height 12
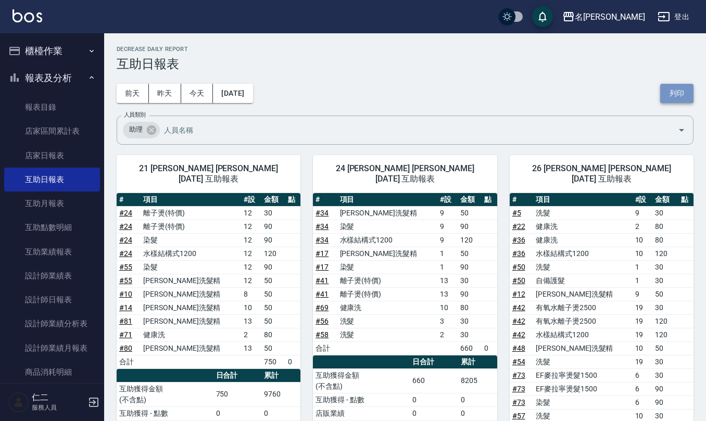
click at [677, 92] on button "列印" at bounding box center [676, 93] width 33 height 19
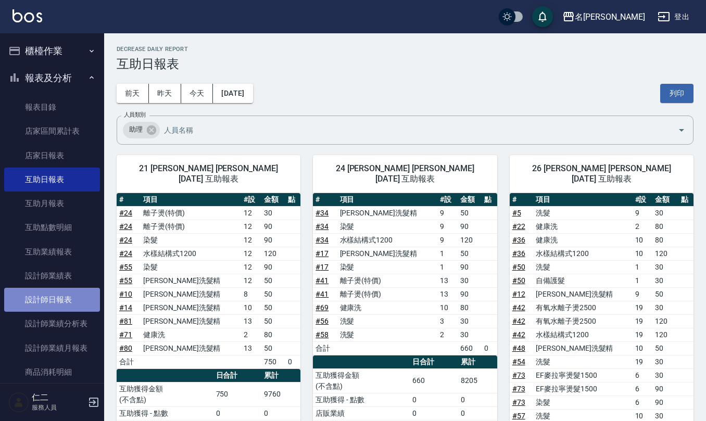
click at [82, 291] on link "設計師日報表" at bounding box center [52, 300] width 96 height 24
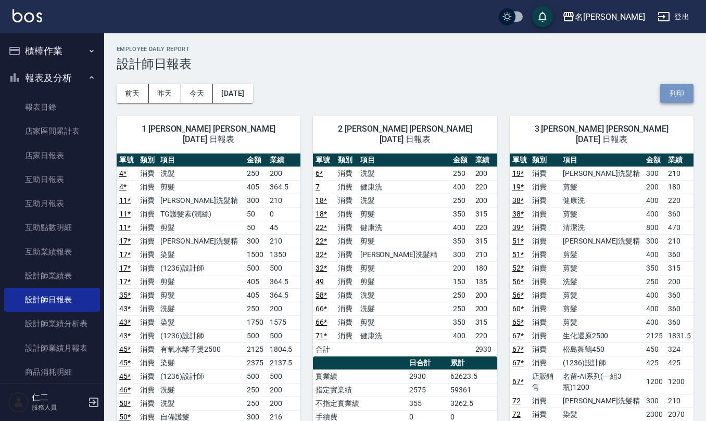
click at [672, 88] on button "列印" at bounding box center [676, 93] width 33 height 19
click at [61, 157] on link "店家日報表" at bounding box center [52, 156] width 96 height 24
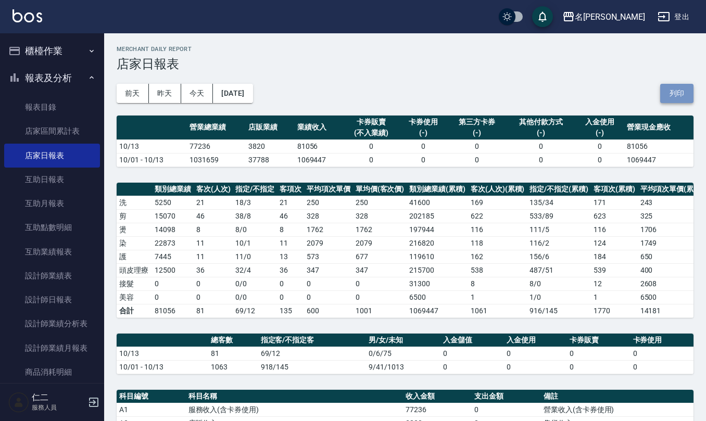
click at [676, 93] on button "列印" at bounding box center [676, 93] width 33 height 19
